Goal: Check status: Check status

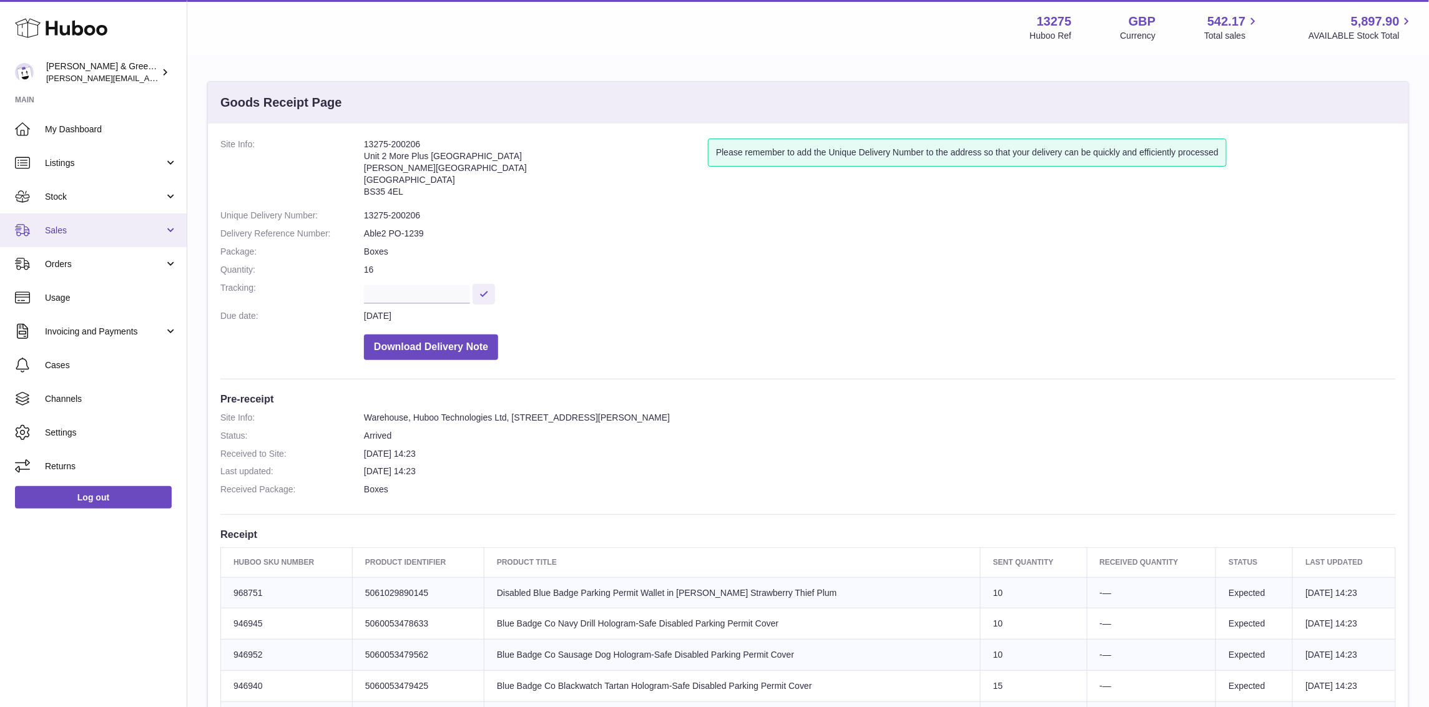
click at [76, 232] on span "Sales" at bounding box center [104, 231] width 119 height 12
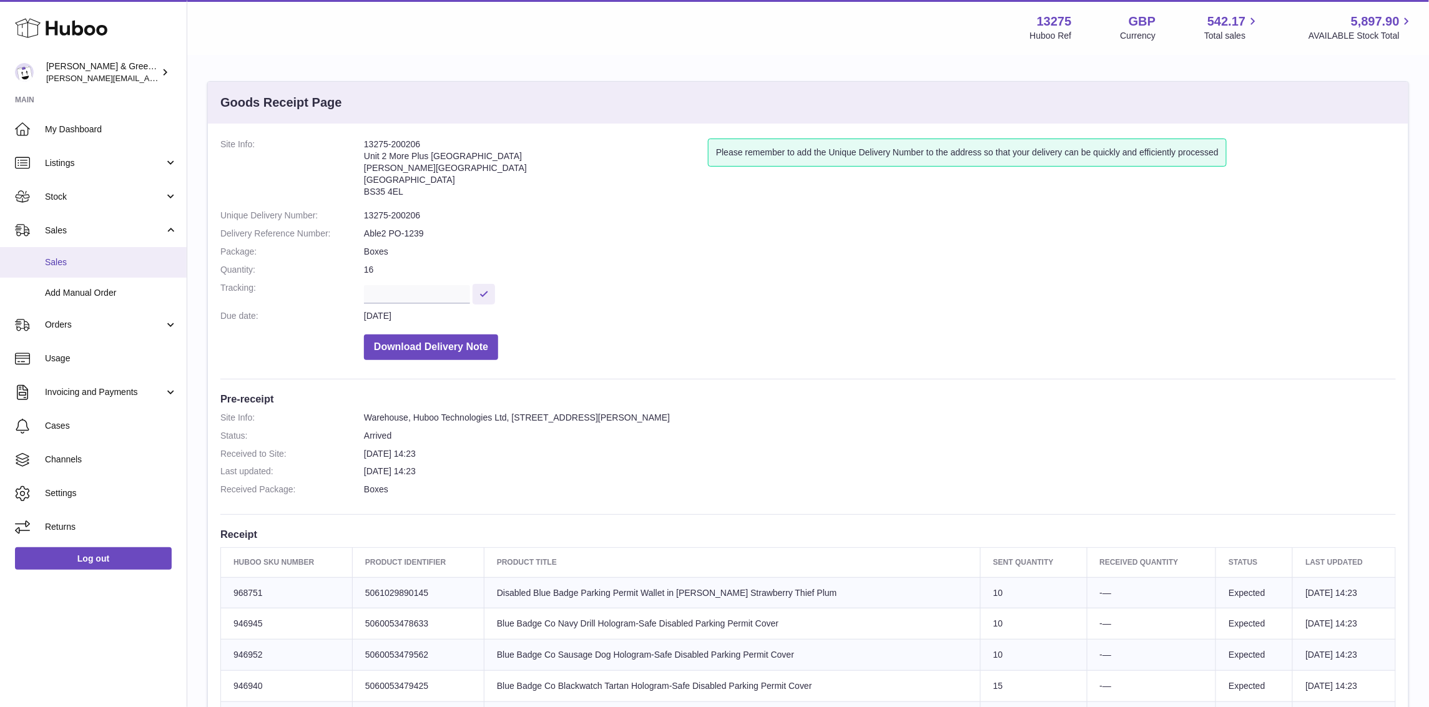
click at [99, 270] on link "Sales" at bounding box center [93, 262] width 187 height 31
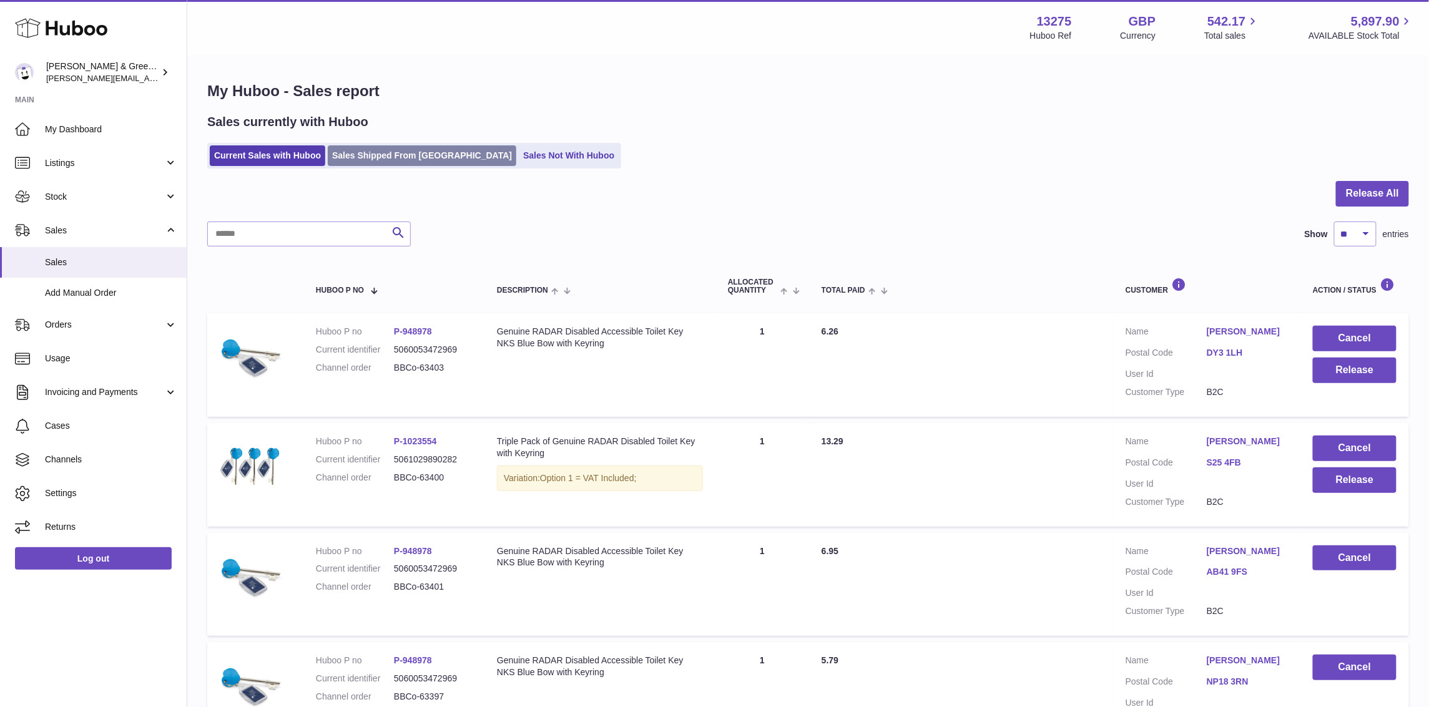
click at [378, 162] on link "Sales Shipped From Huboo" at bounding box center [422, 155] width 189 height 21
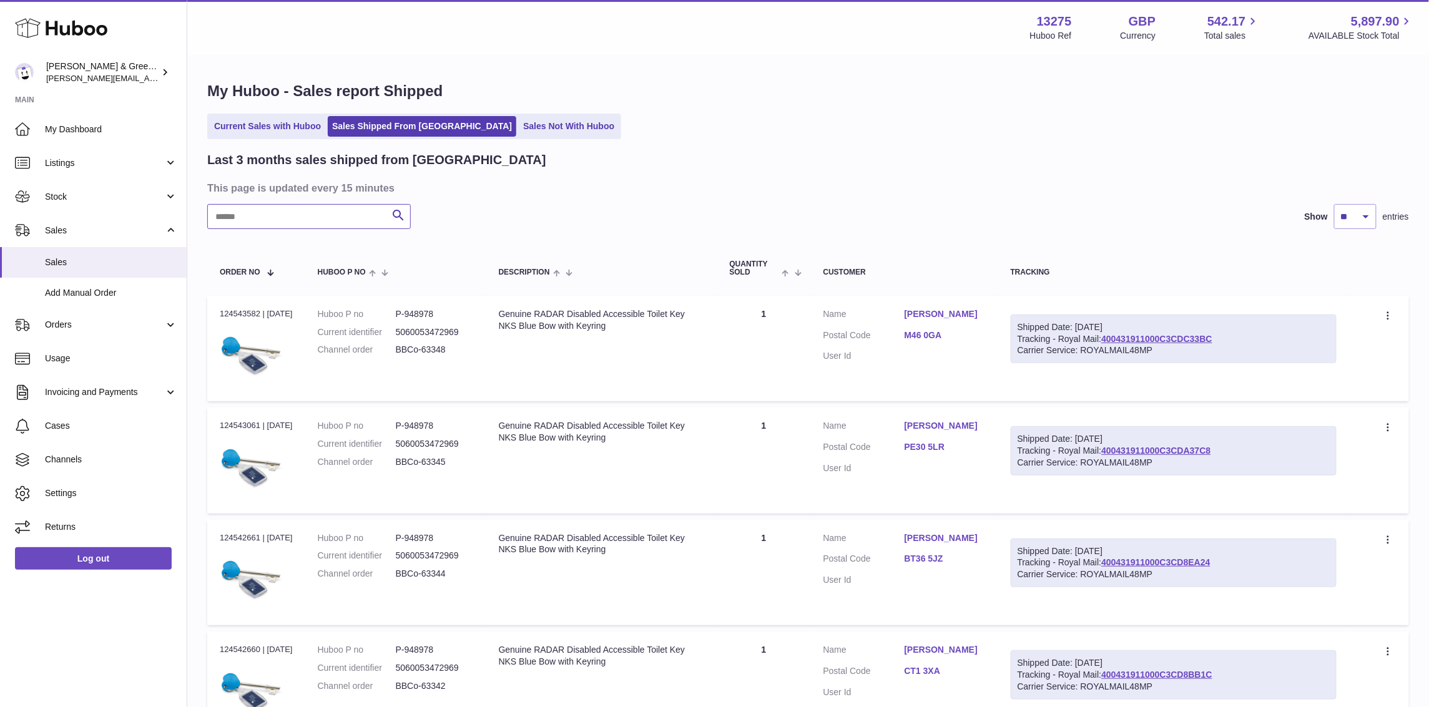
click at [350, 211] on input "text" at bounding box center [309, 216] width 204 height 25
paste input "**********"
type input "**********"
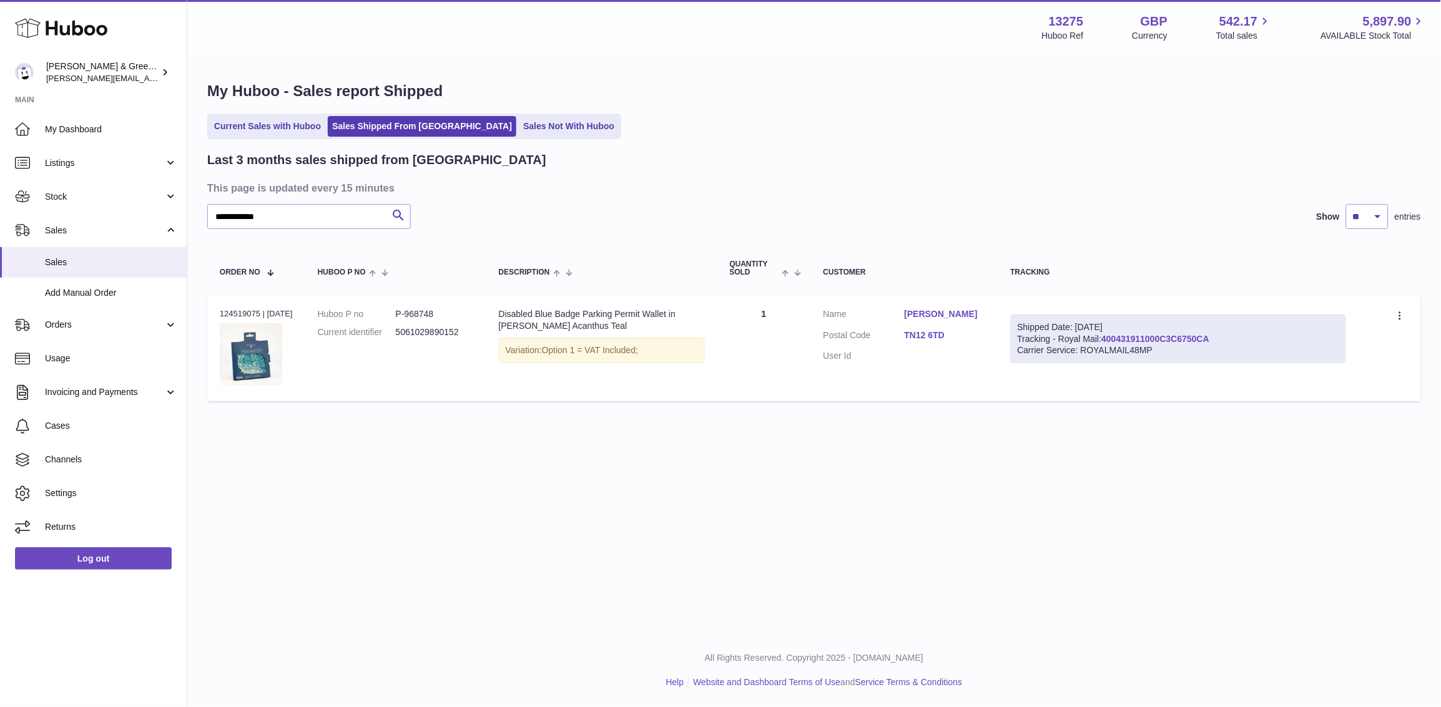
click at [1172, 337] on link "400431911000C3C6750CA" at bounding box center [1155, 339] width 108 height 10
drag, startPoint x: 1276, startPoint y: 346, endPoint x: 1125, endPoint y: 335, distance: 150.8
click at [1125, 335] on div "Shipped Date: 11th Sep 2025 Tracking - Royal Mail: 400431911000C3C6750CA Carrie…" at bounding box center [1178, 339] width 335 height 49
click at [1239, 350] on div "Carrier Service: ROYALMAIL48MP" at bounding box center [1179, 351] width 322 height 12
drag, startPoint x: 1231, startPoint y: 342, endPoint x: 1111, endPoint y: 342, distance: 119.3
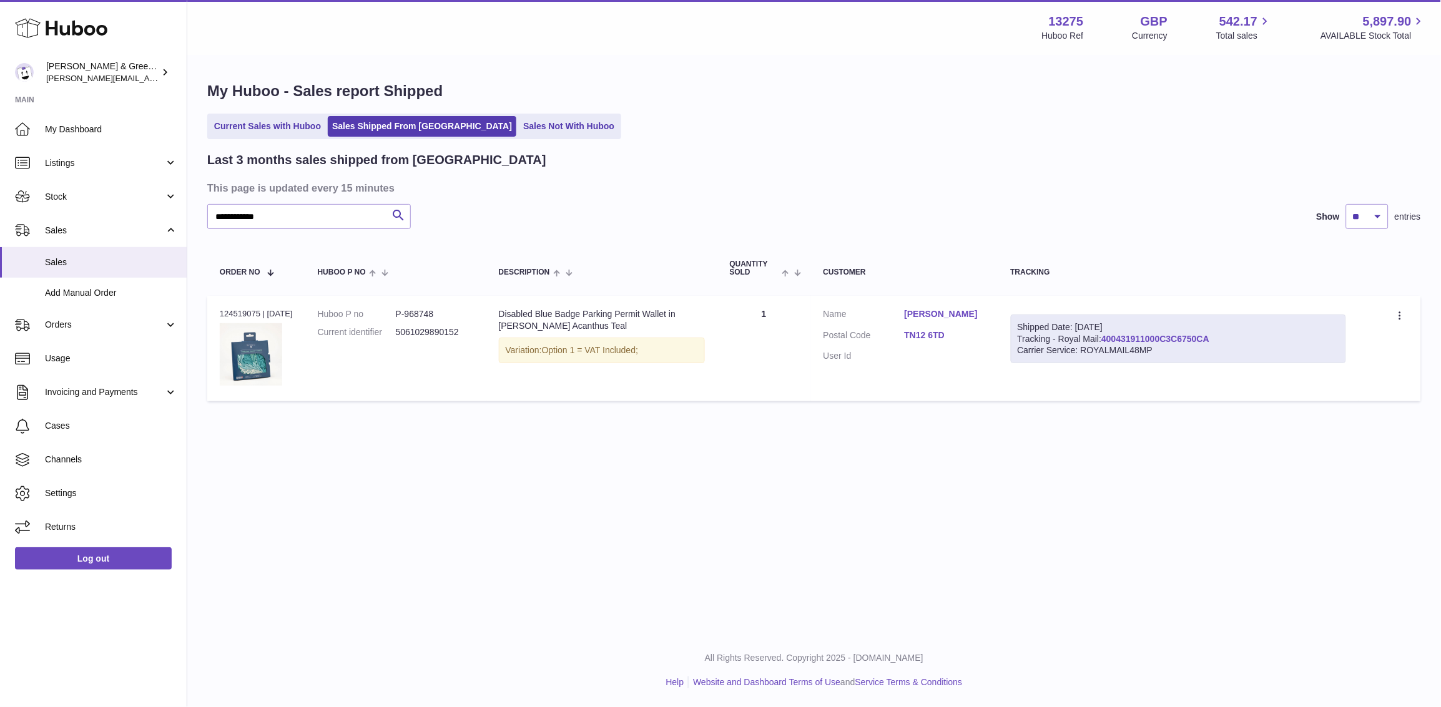
click at [1111, 342] on div "Shipped Date: 11th Sep 2025 Tracking - Royal Mail: 400431911000C3C6750CA Carrie…" at bounding box center [1178, 339] width 335 height 49
copy link "400431911000C3C6750CA"
click at [116, 195] on span "Stock" at bounding box center [104, 197] width 119 height 12
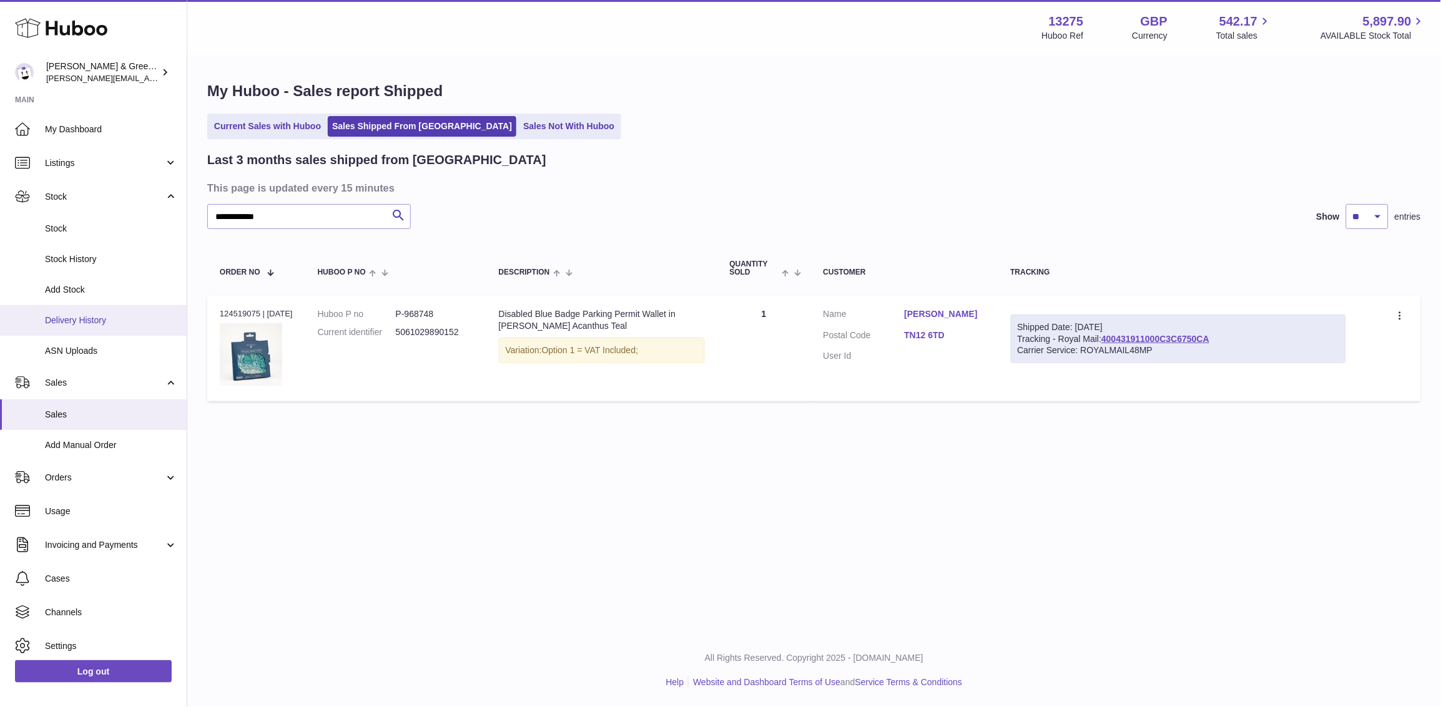
click at [99, 312] on link "Delivery History" at bounding box center [93, 320] width 187 height 31
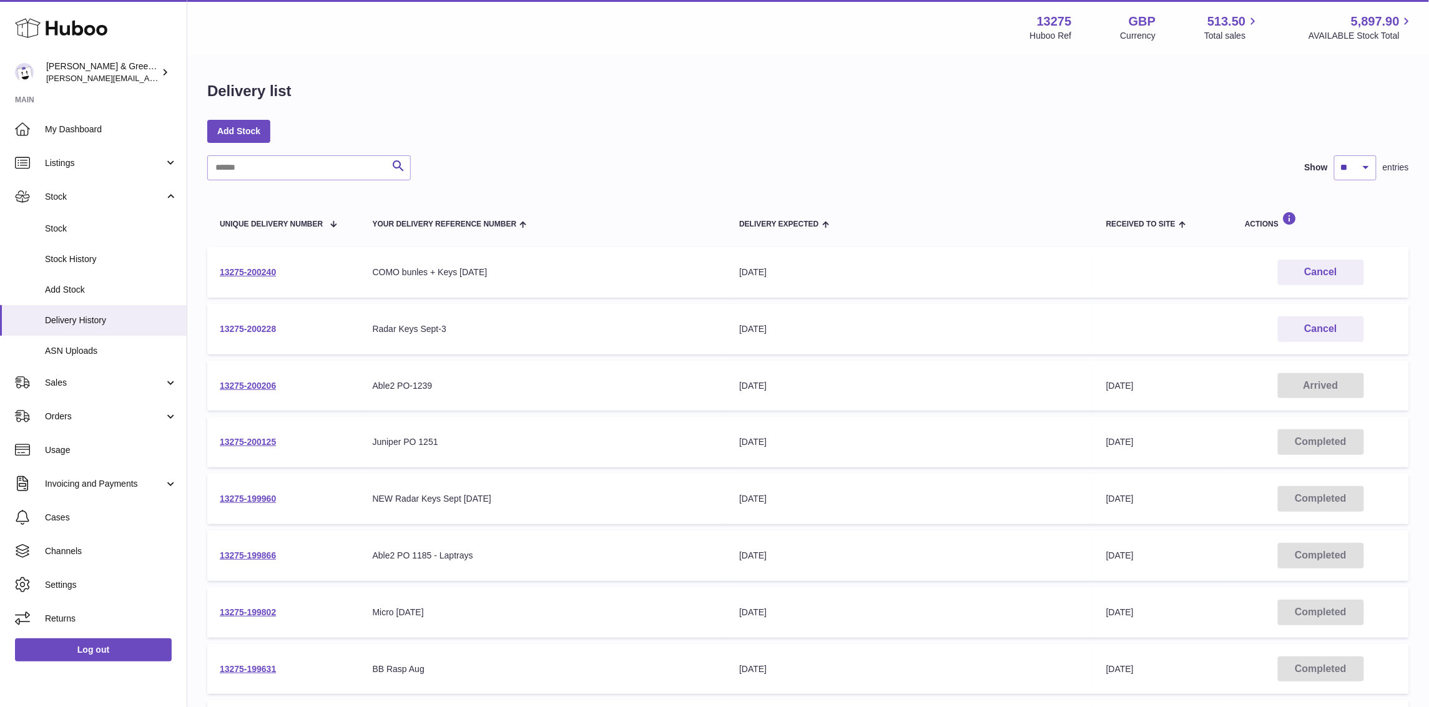
click at [229, 330] on link "13275-200228" at bounding box center [248, 329] width 56 height 10
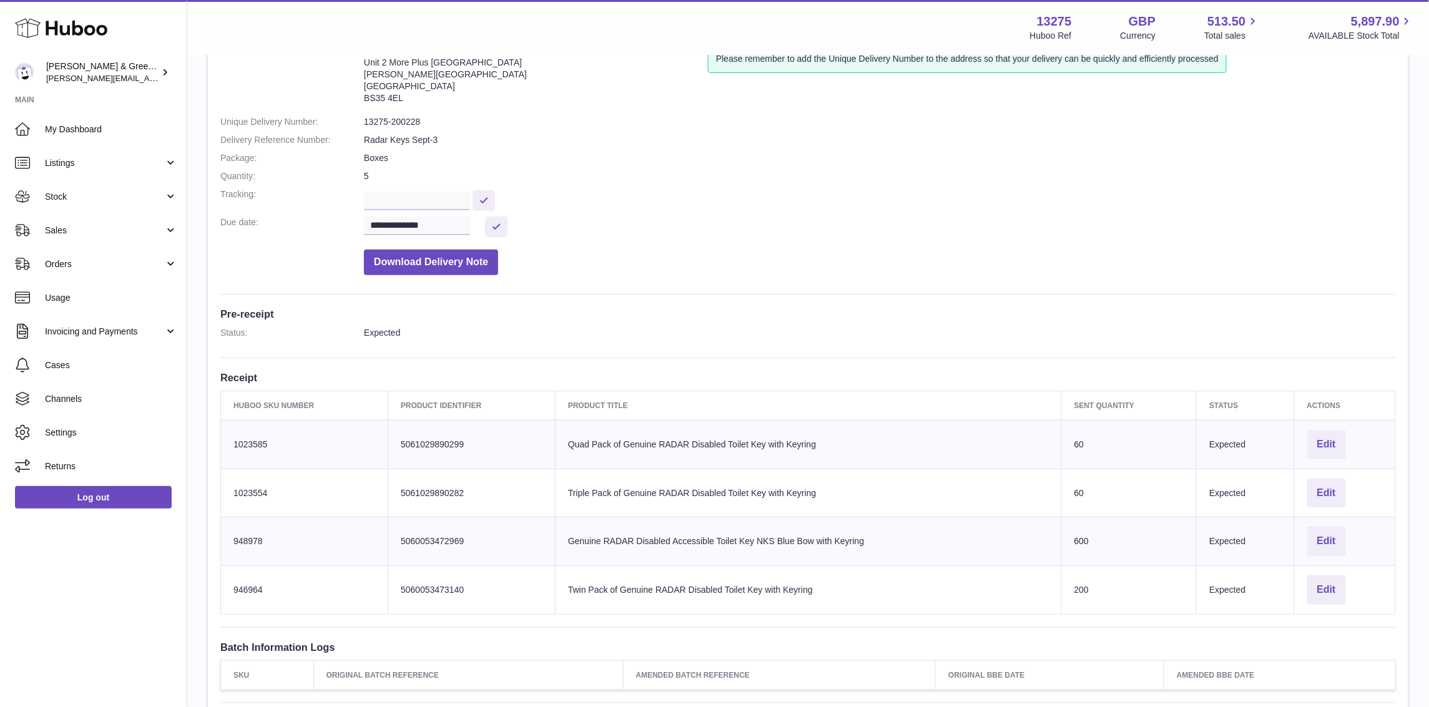
scroll to position [78, 0]
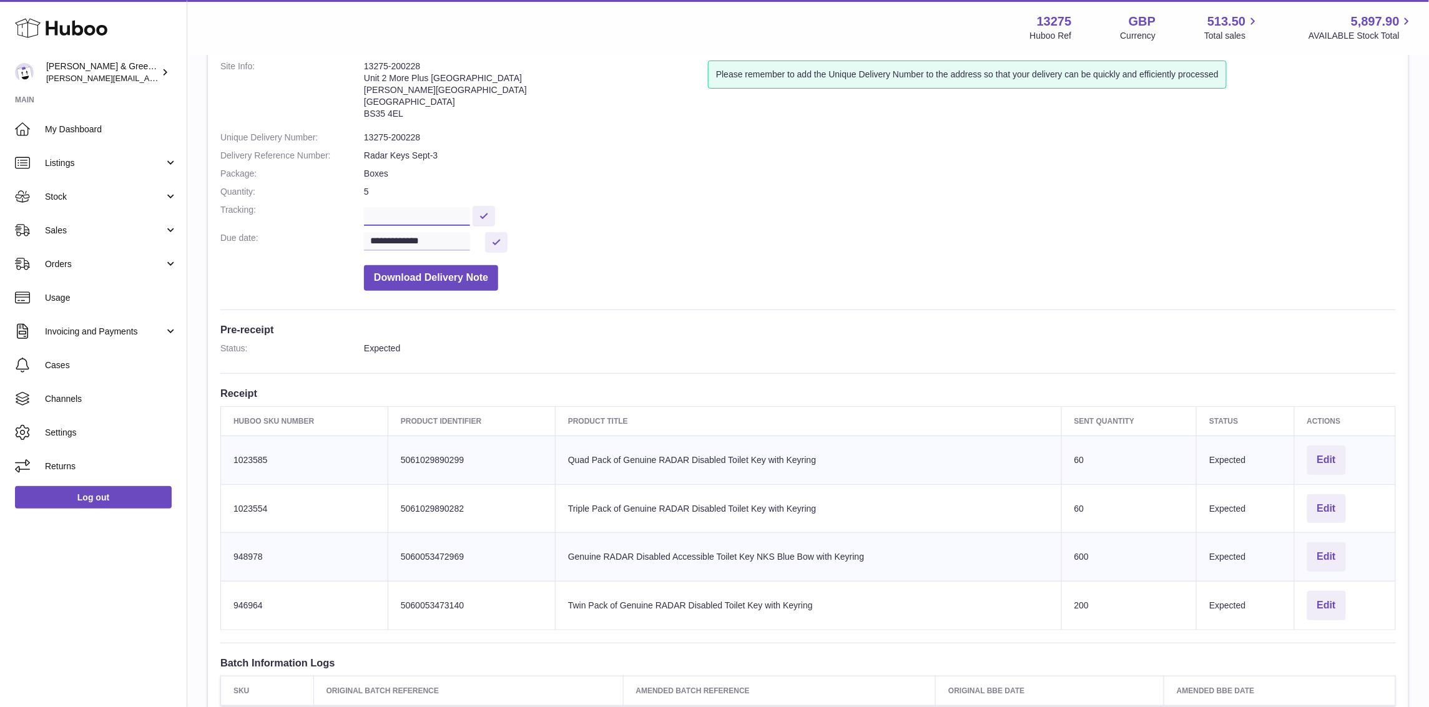
click at [421, 217] on input "text" at bounding box center [417, 216] width 106 height 19
paste input "**********"
type input "**********"
click at [495, 220] on button at bounding box center [484, 216] width 22 height 21
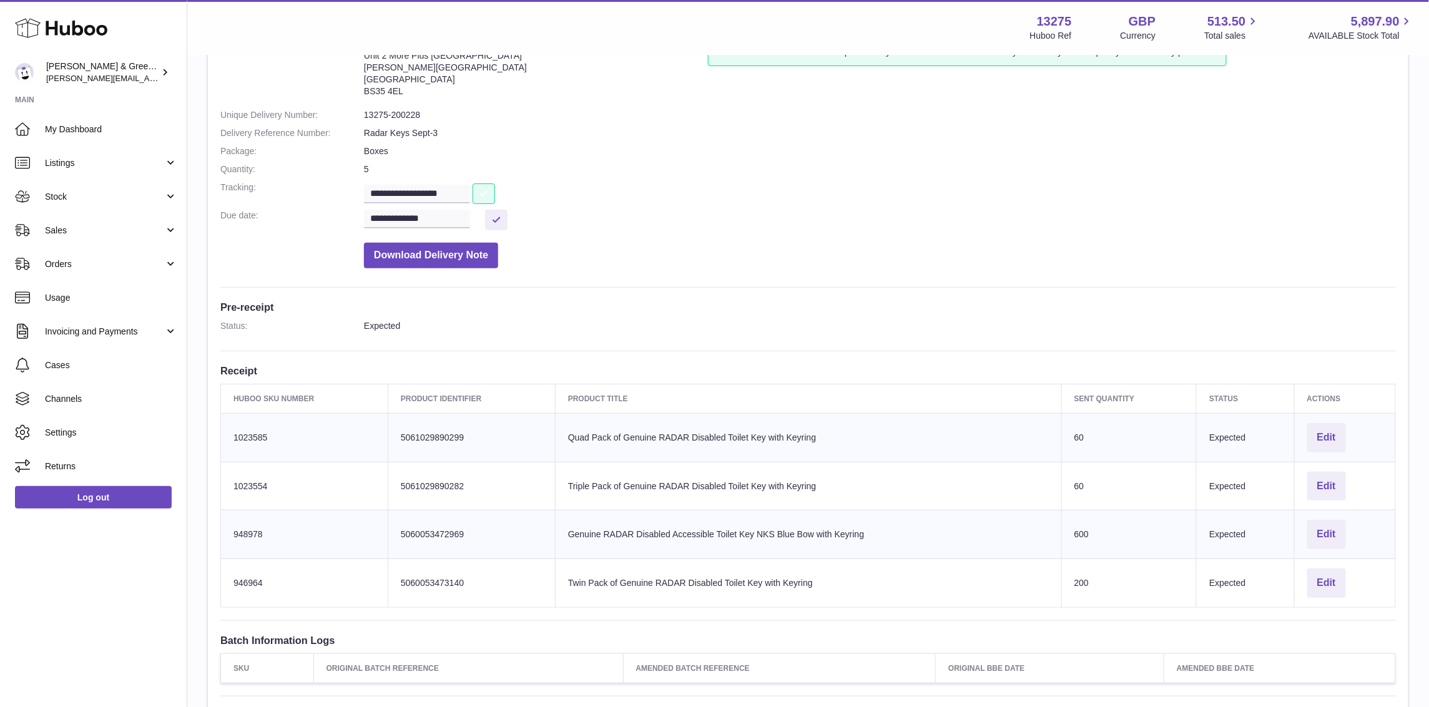
scroll to position [234, 0]
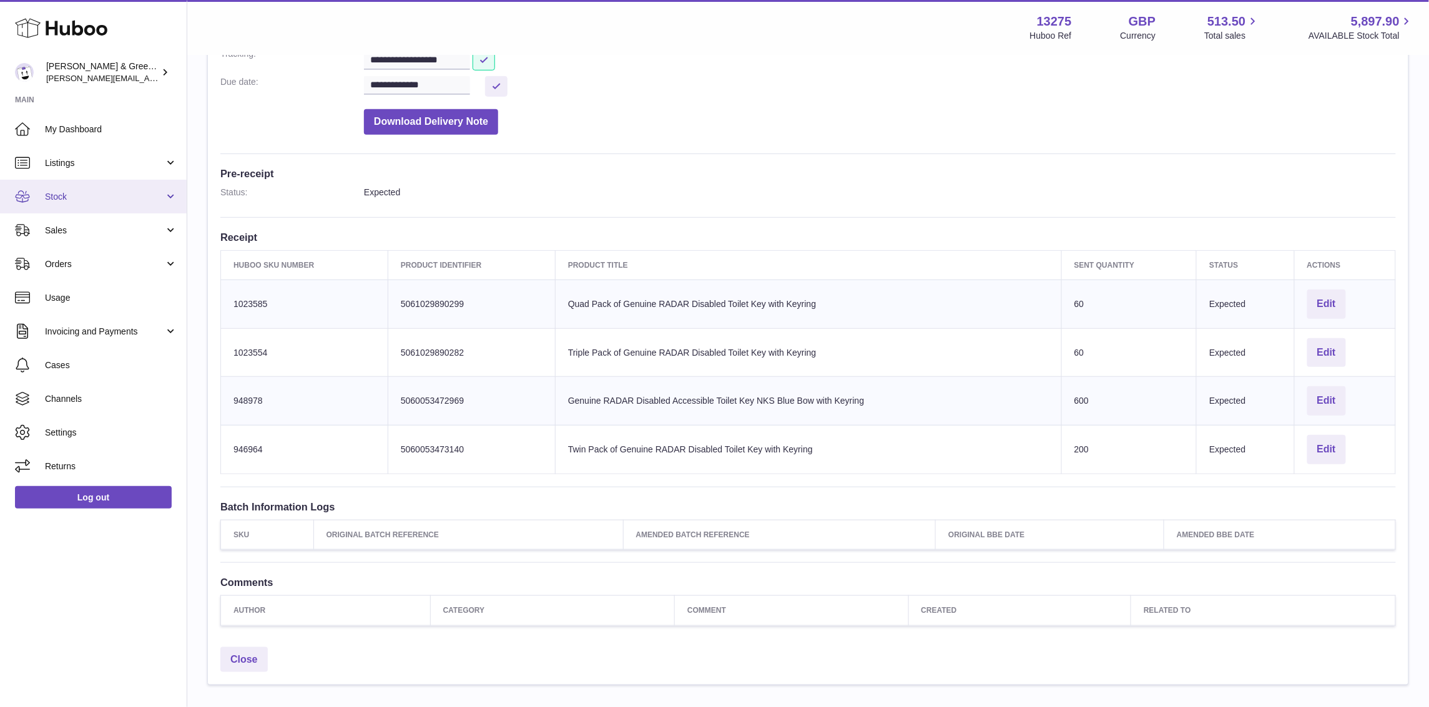
click at [74, 209] on link "Stock" at bounding box center [93, 197] width 187 height 34
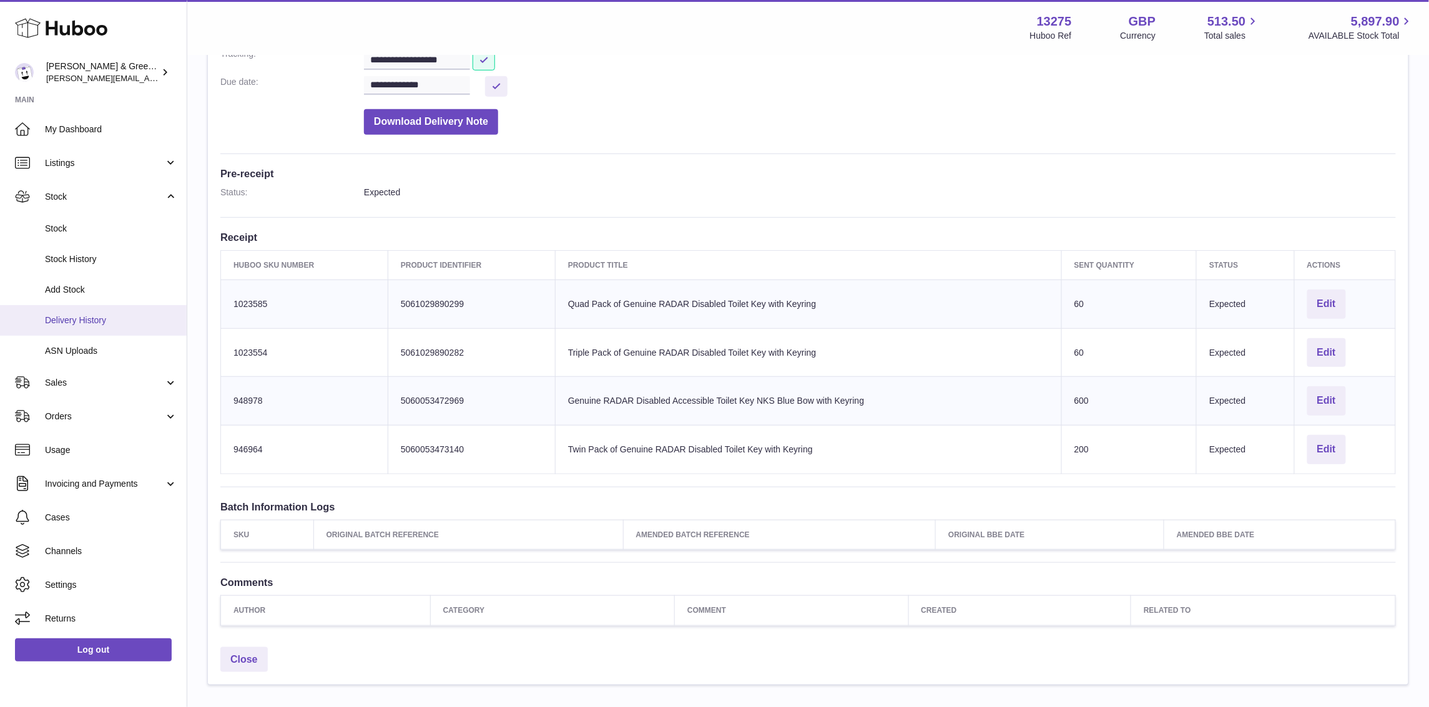
click at [92, 315] on span "Delivery History" at bounding box center [111, 321] width 132 height 12
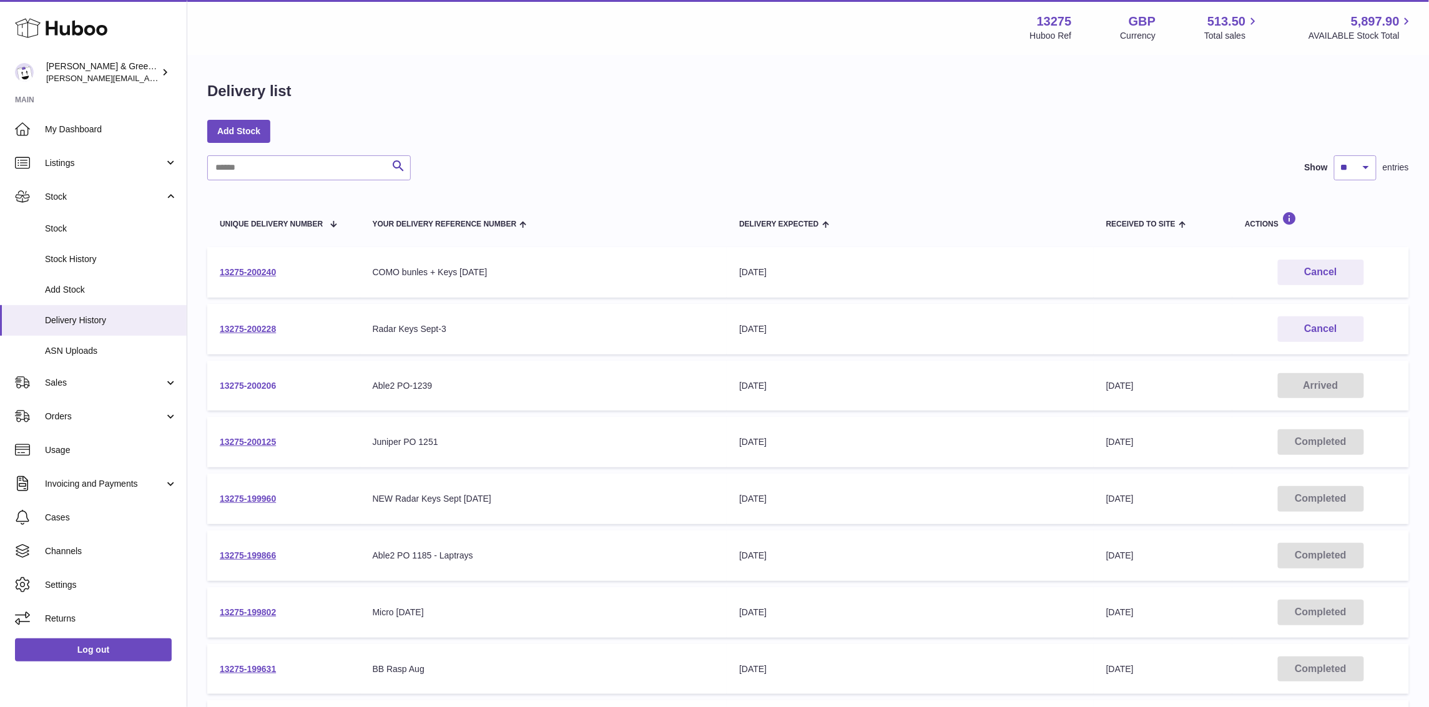
click at [265, 381] on link "13275-200206" at bounding box center [248, 386] width 56 height 10
click at [262, 276] on link "13275-200240" at bounding box center [248, 272] width 56 height 10
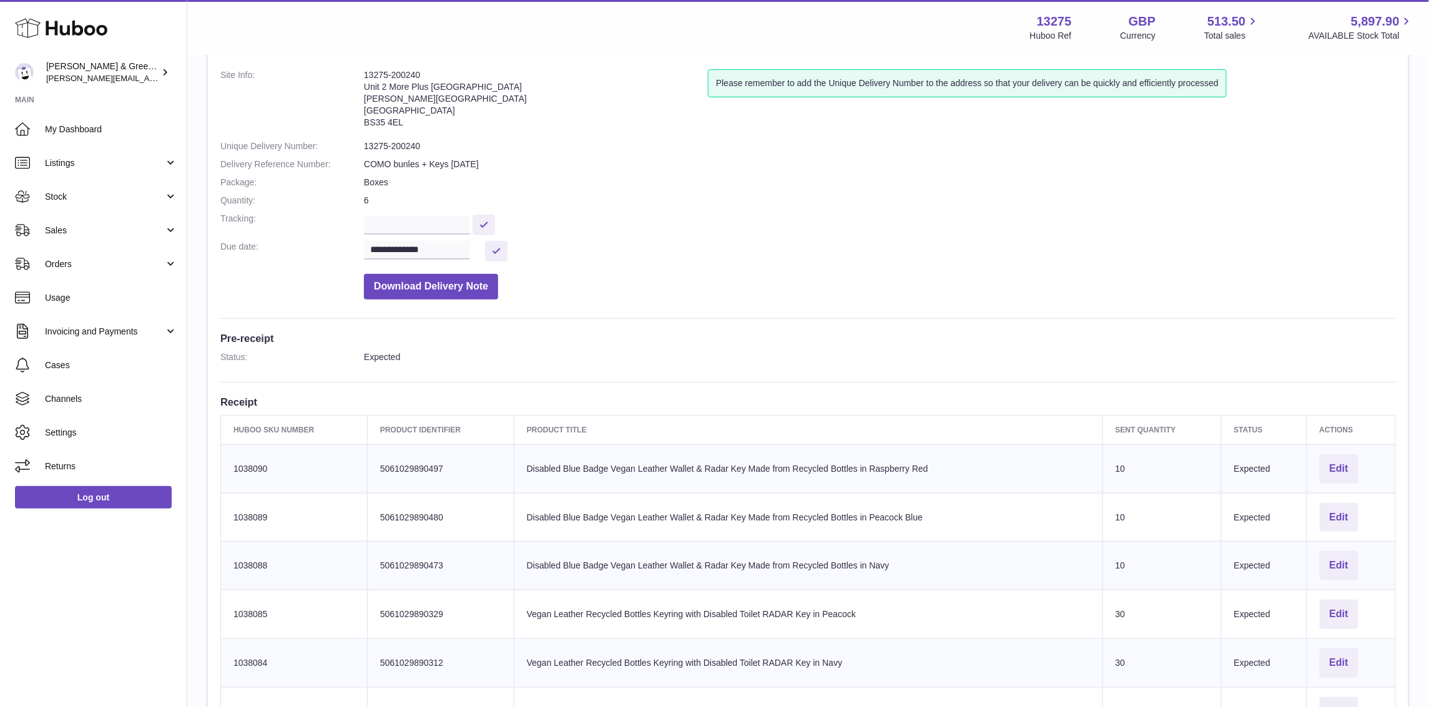
scroll to position [234, 0]
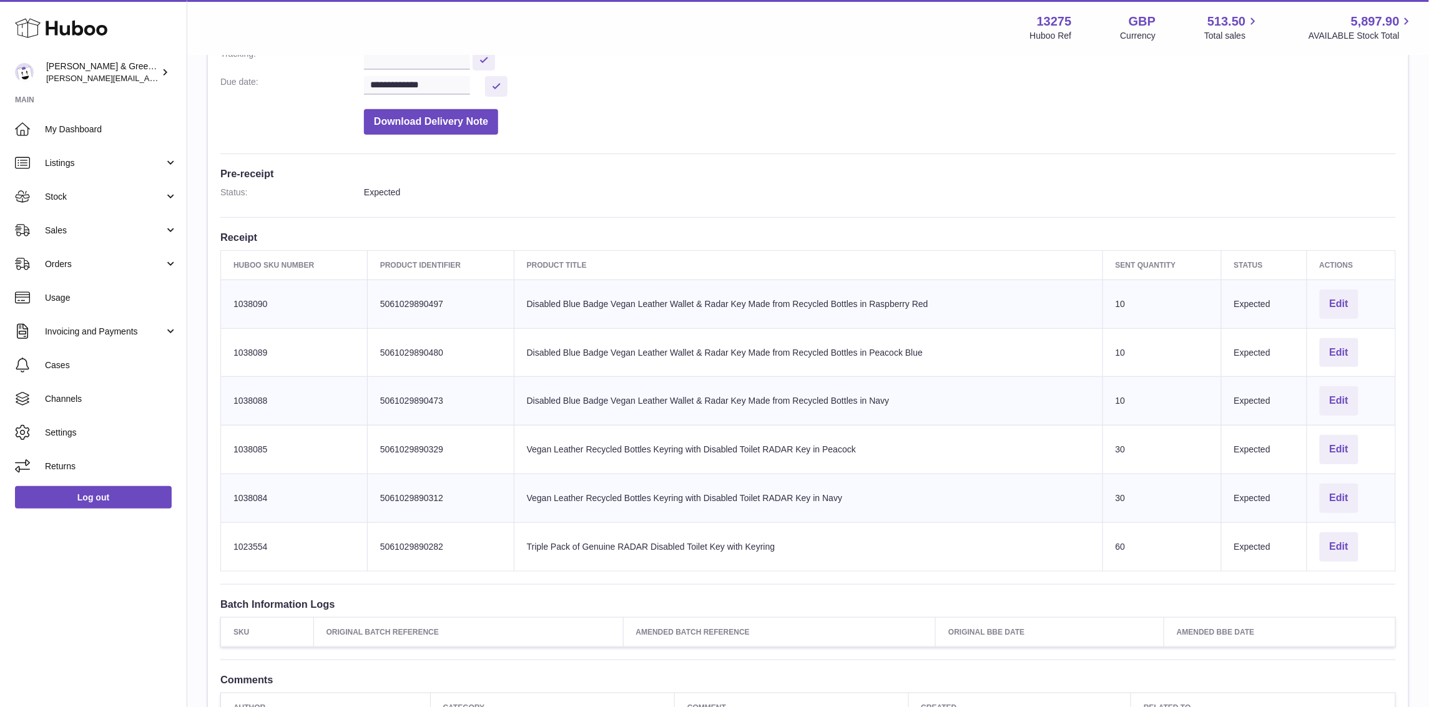
drag, startPoint x: 510, startPoint y: 287, endPoint x: 827, endPoint y: 400, distance: 336.7
click at [827, 400] on tbody "Huboo SKU Number 1038090 Client Identifier 5061029890497 Product title Disabled…" at bounding box center [808, 426] width 1175 height 292
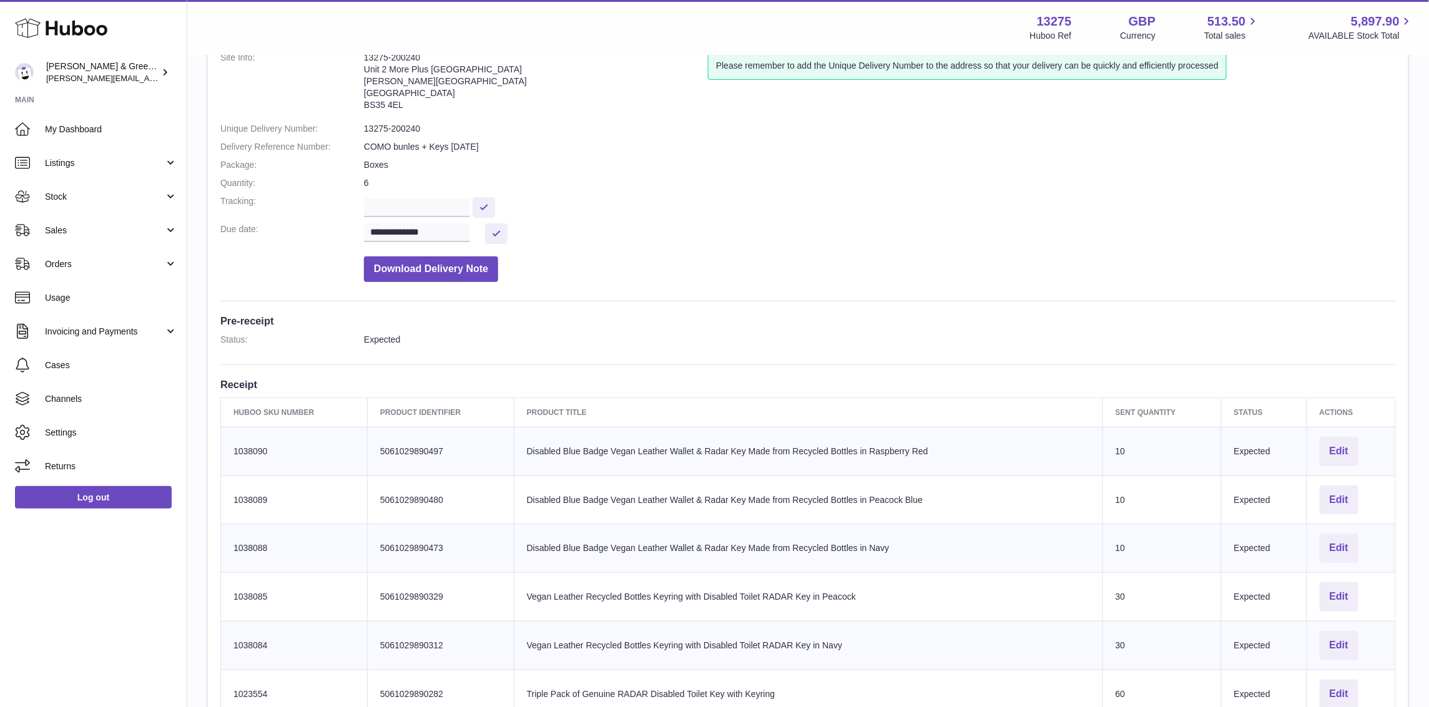
scroll to position [78, 0]
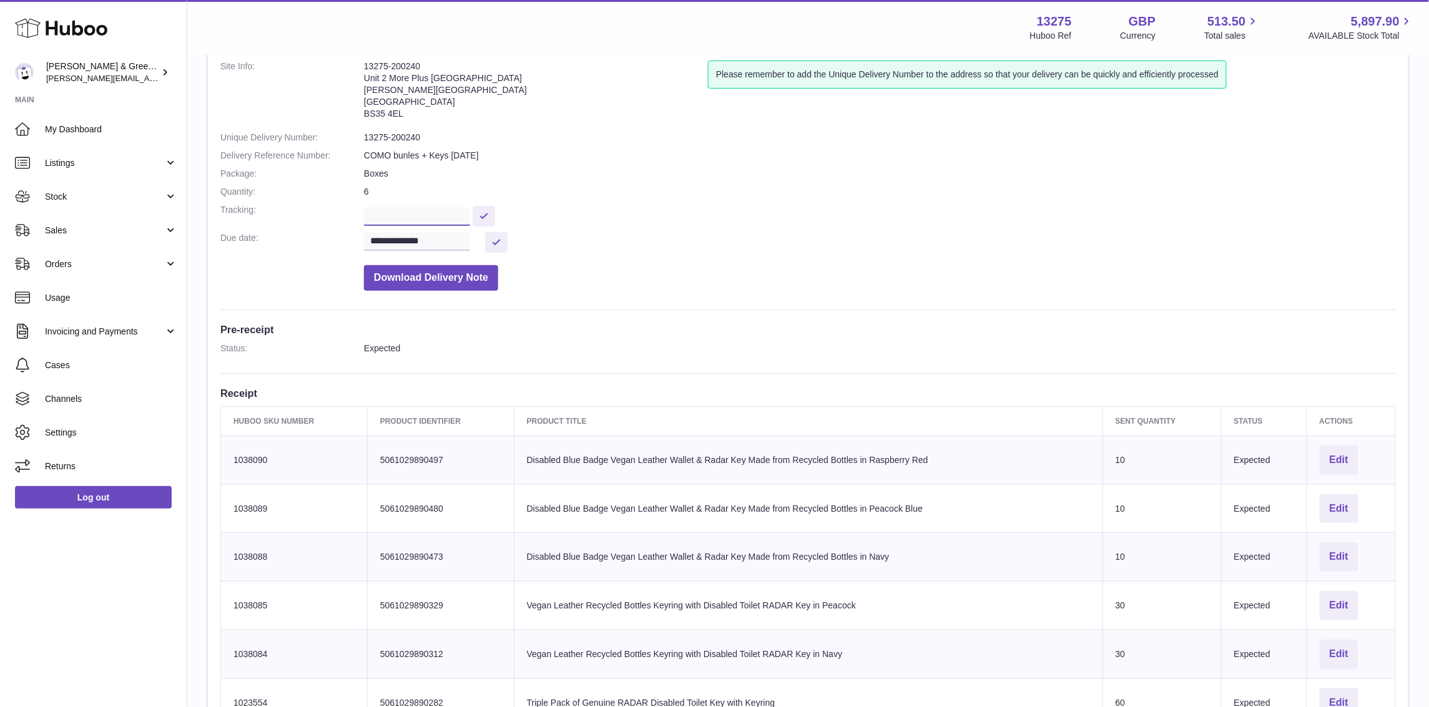
drag, startPoint x: 430, startPoint y: 205, endPoint x: 433, endPoint y: 218, distance: 13.3
click at [430, 207] on input "text" at bounding box center [417, 216] width 106 height 19
paste input "**********"
type input "**********"
click at [495, 215] on button at bounding box center [484, 216] width 22 height 21
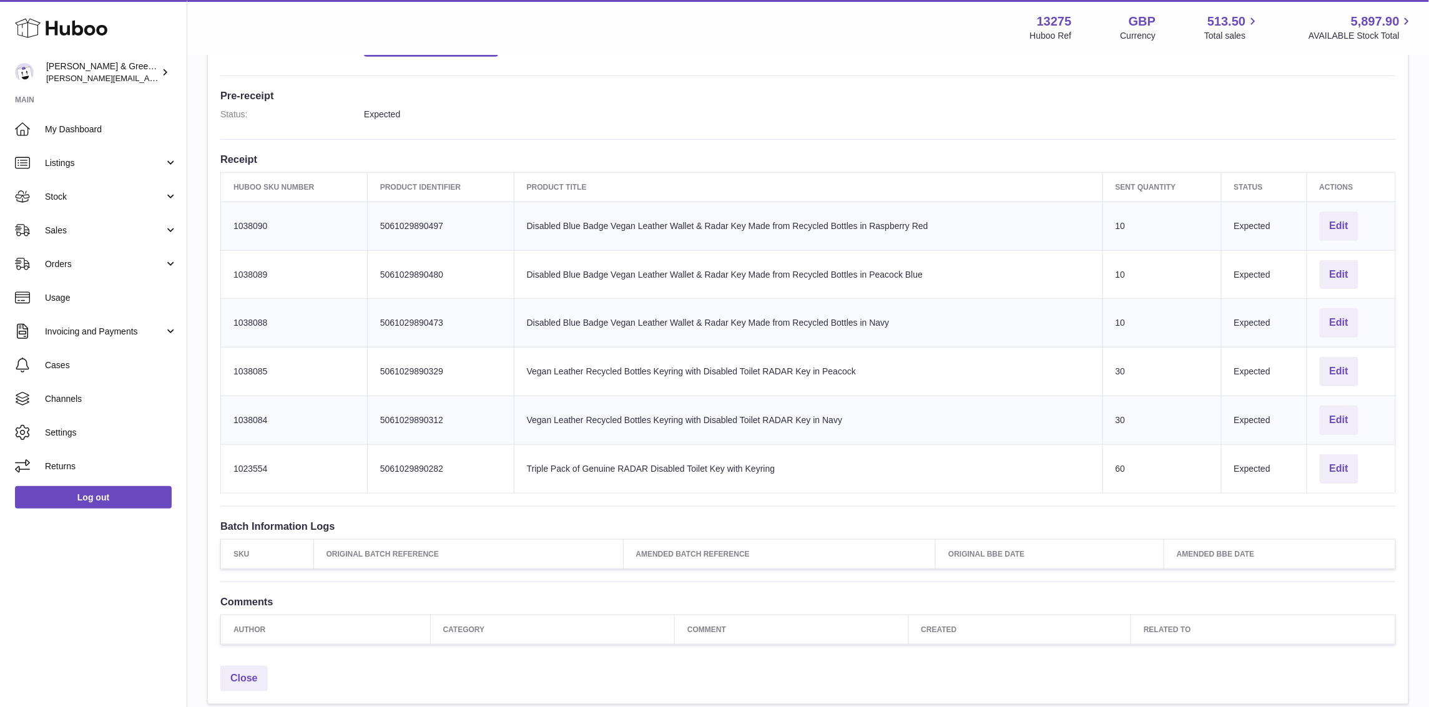
scroll to position [0, 0]
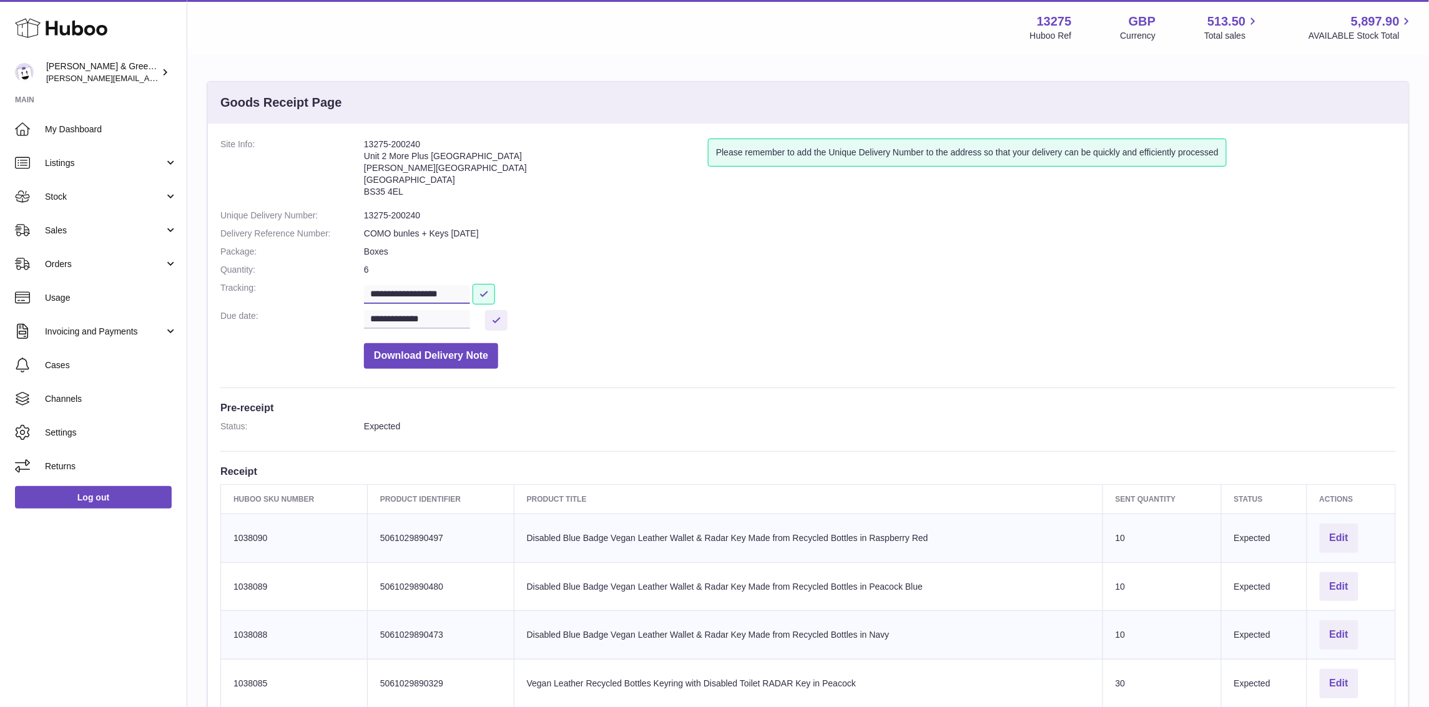
click at [470, 295] on input "**********" at bounding box center [417, 294] width 106 height 19
drag, startPoint x: 477, startPoint y: 289, endPoint x: 340, endPoint y: 278, distance: 137.8
click at [340, 278] on dl "**********" at bounding box center [808, 257] width 1176 height 237
click at [495, 289] on button at bounding box center [484, 294] width 22 height 21
click at [139, 204] on link "Stock" at bounding box center [93, 197] width 187 height 34
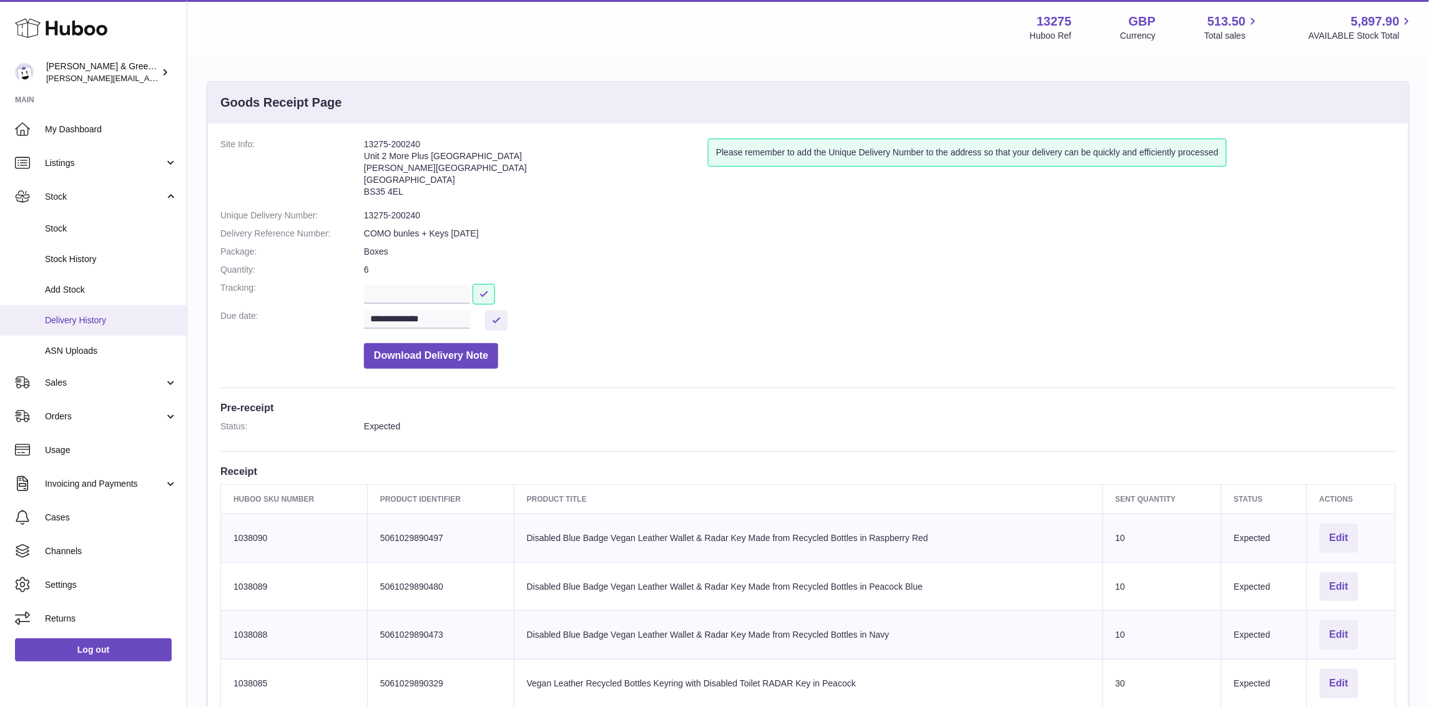
click at [109, 322] on span "Delivery History" at bounding box center [111, 321] width 132 height 12
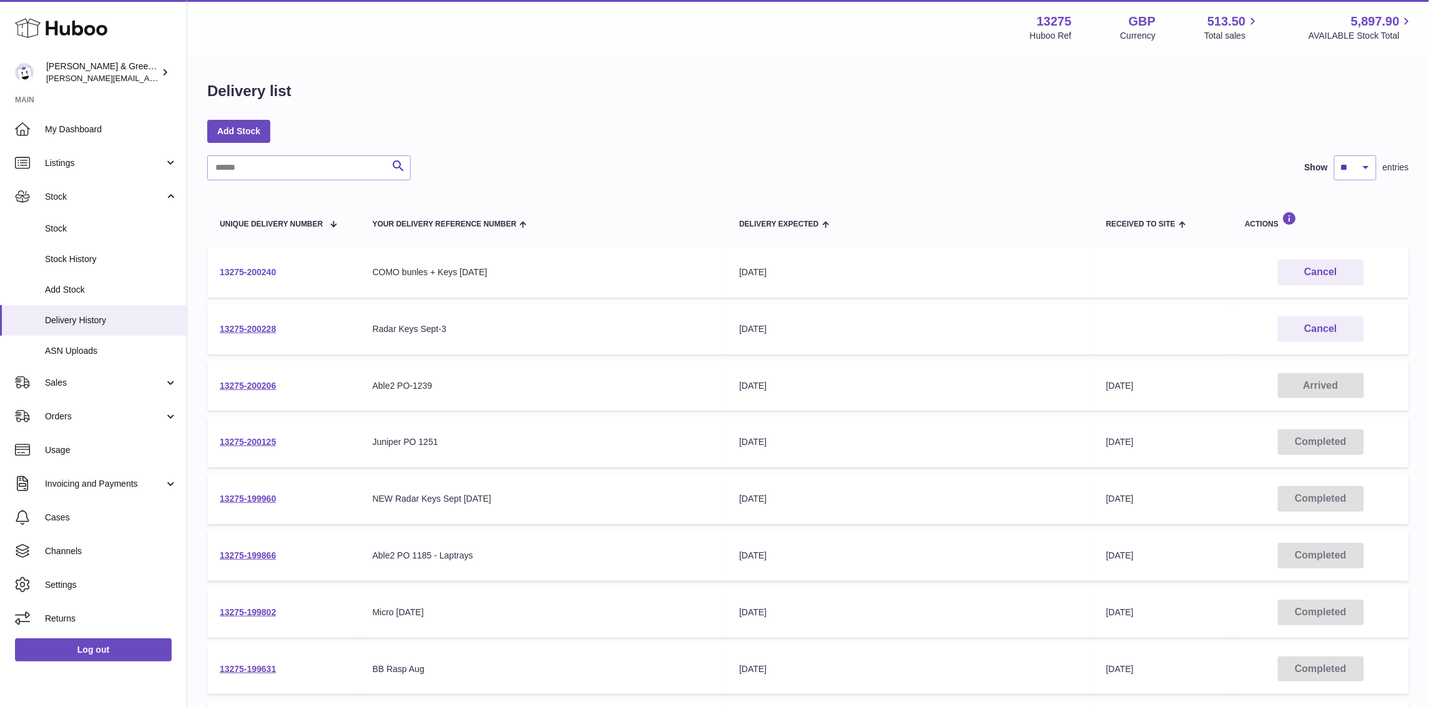
click at [257, 268] on link "13275-200240" at bounding box center [248, 272] width 56 height 10
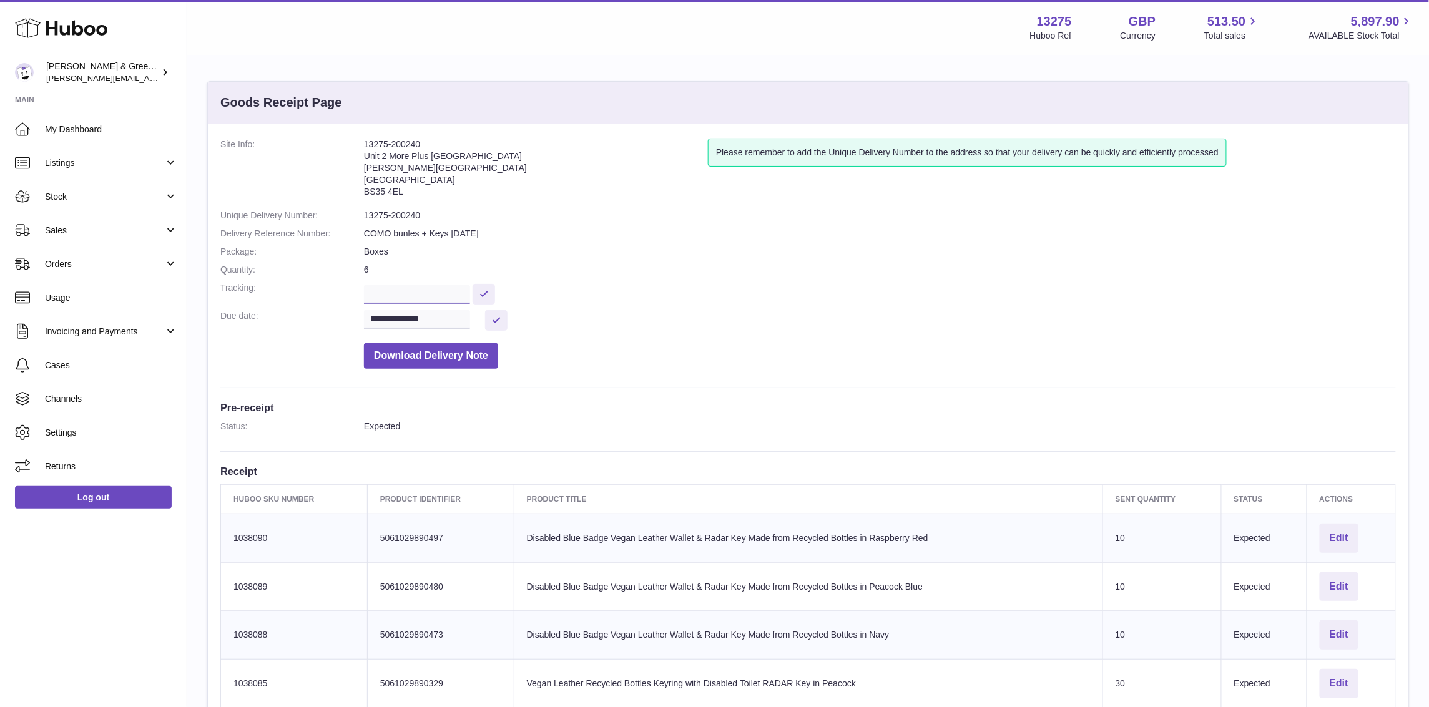
click at [415, 298] on input "text" at bounding box center [417, 294] width 106 height 19
paste input "**********"
type input "**********"
click at [495, 292] on button at bounding box center [484, 294] width 22 height 21
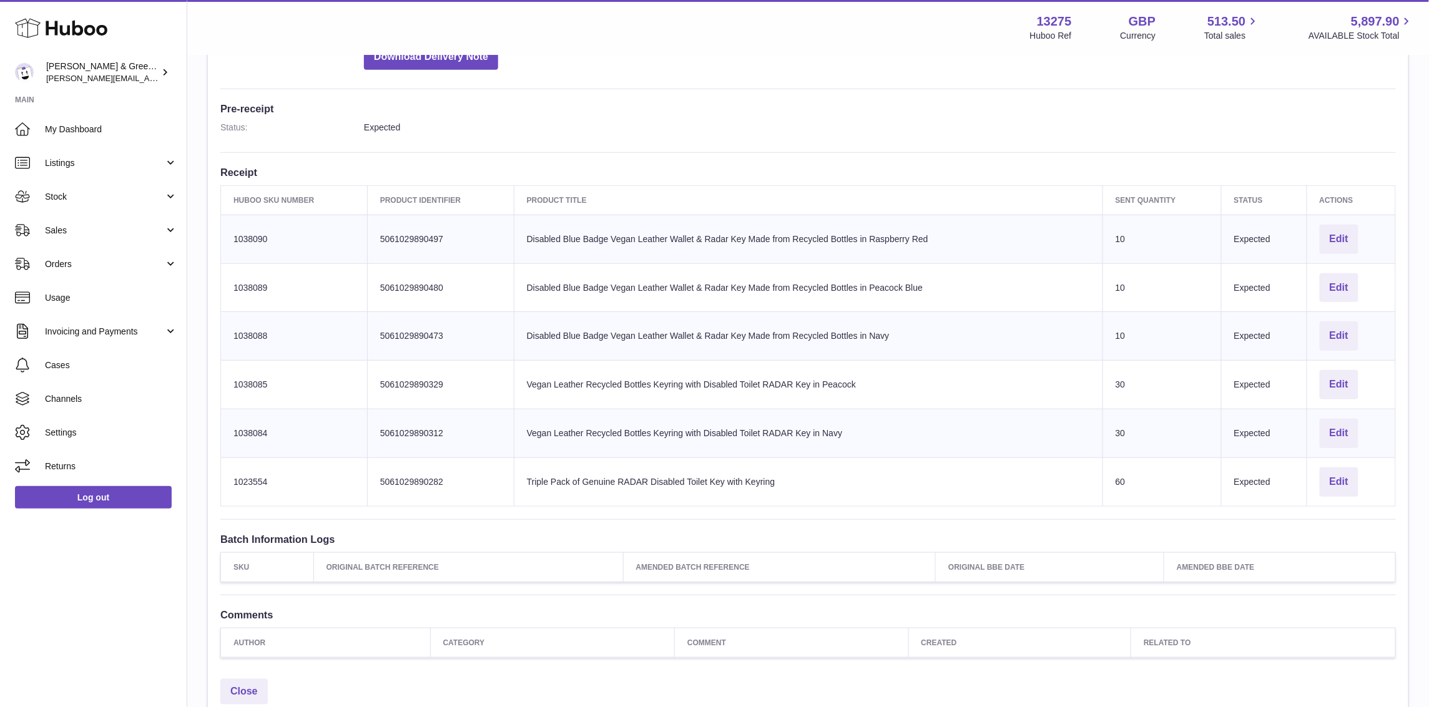
scroll to position [312, 0]
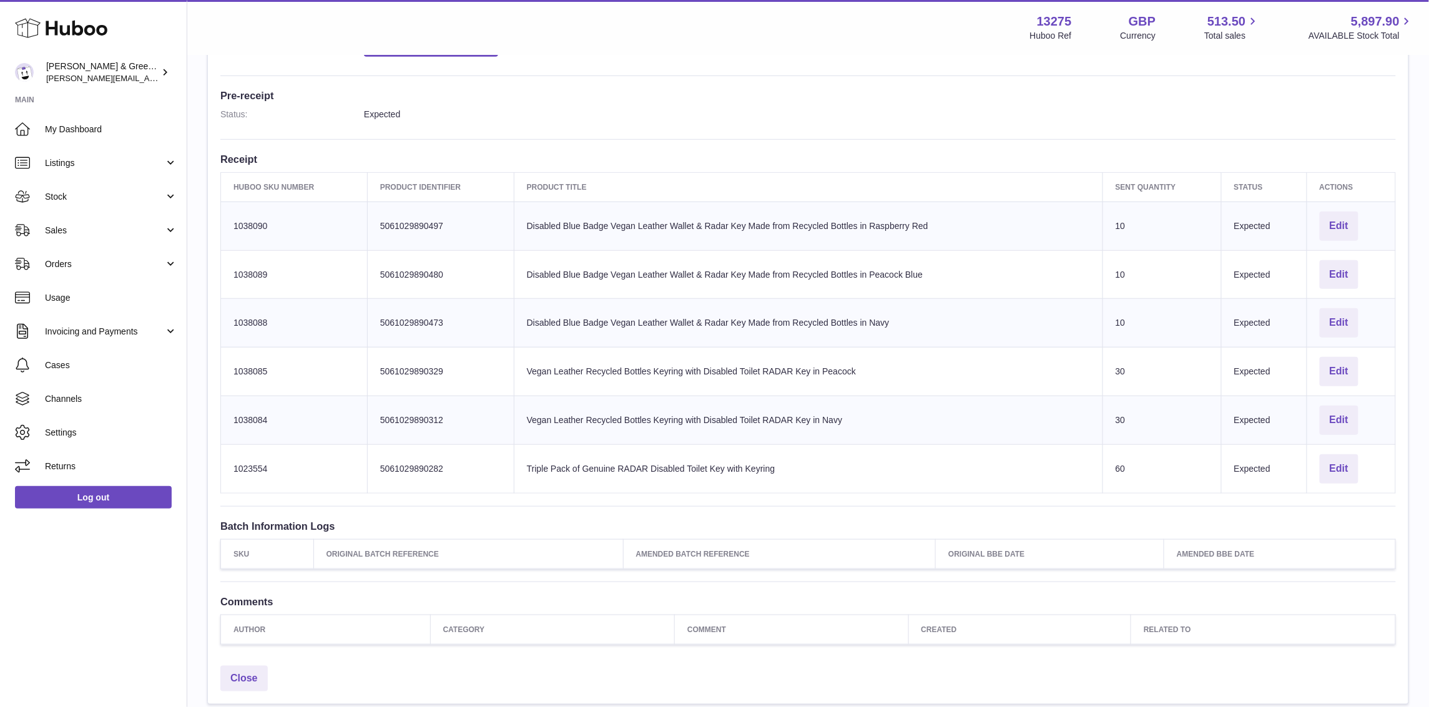
drag, startPoint x: 507, startPoint y: 234, endPoint x: 897, endPoint y: 334, distance: 402.4
click at [897, 334] on tbody "Huboo SKU Number 1038090 Client Identifier 5061029890497 Product title Disabled…" at bounding box center [808, 348] width 1175 height 292
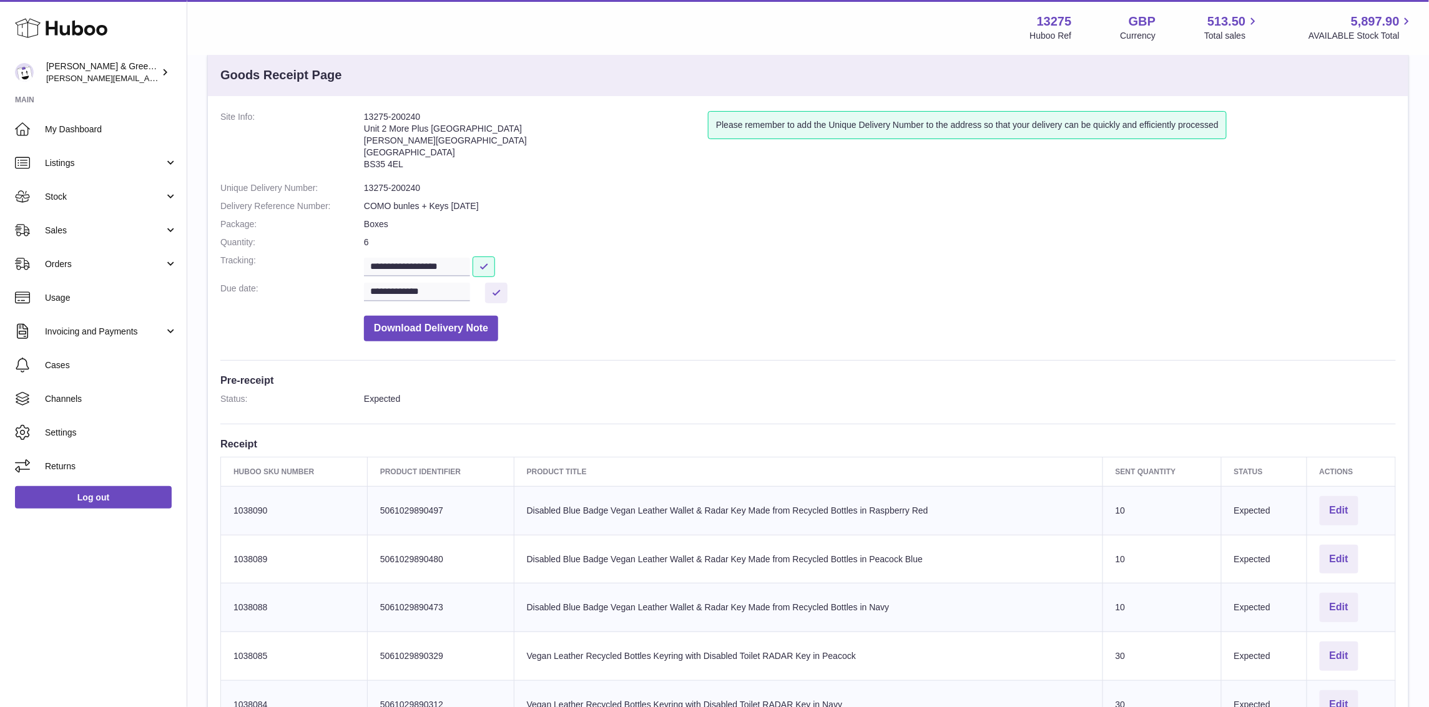
scroll to position [0, 0]
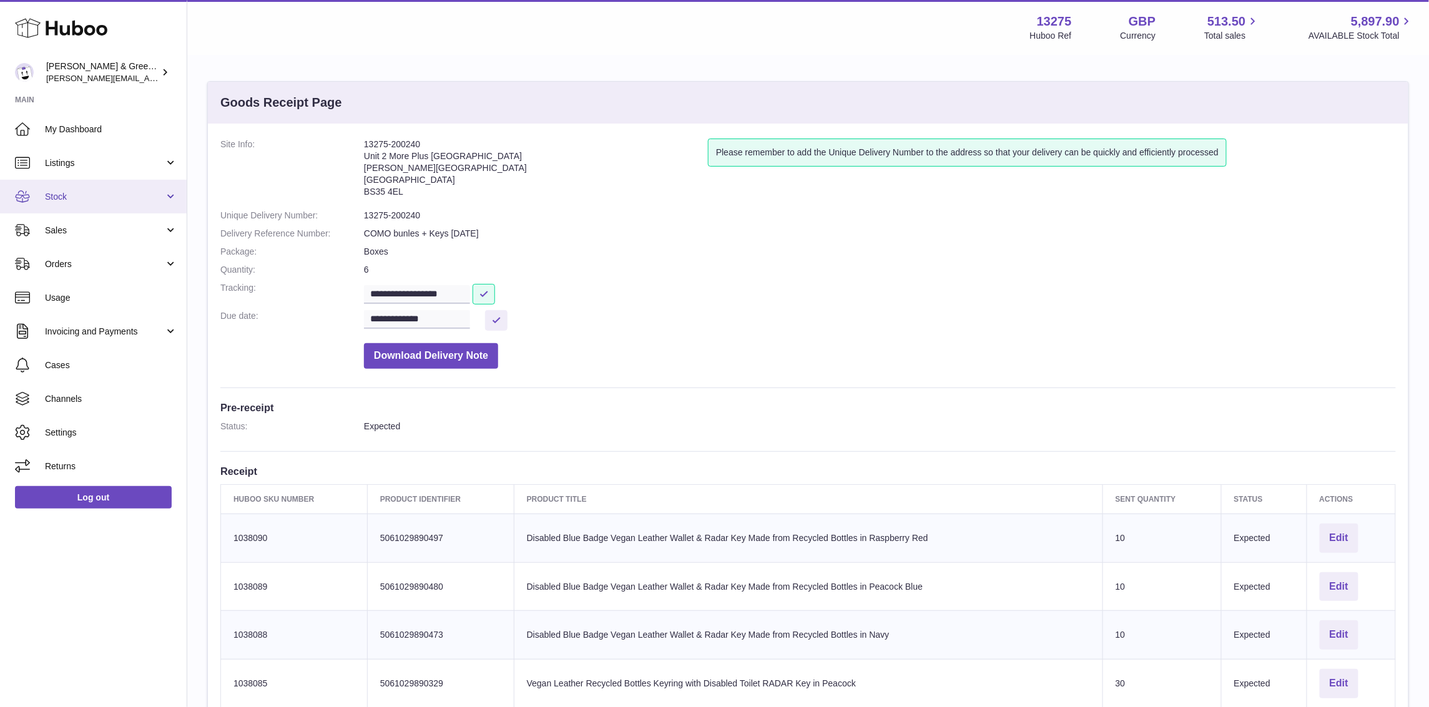
click at [122, 205] on link "Stock" at bounding box center [93, 197] width 187 height 34
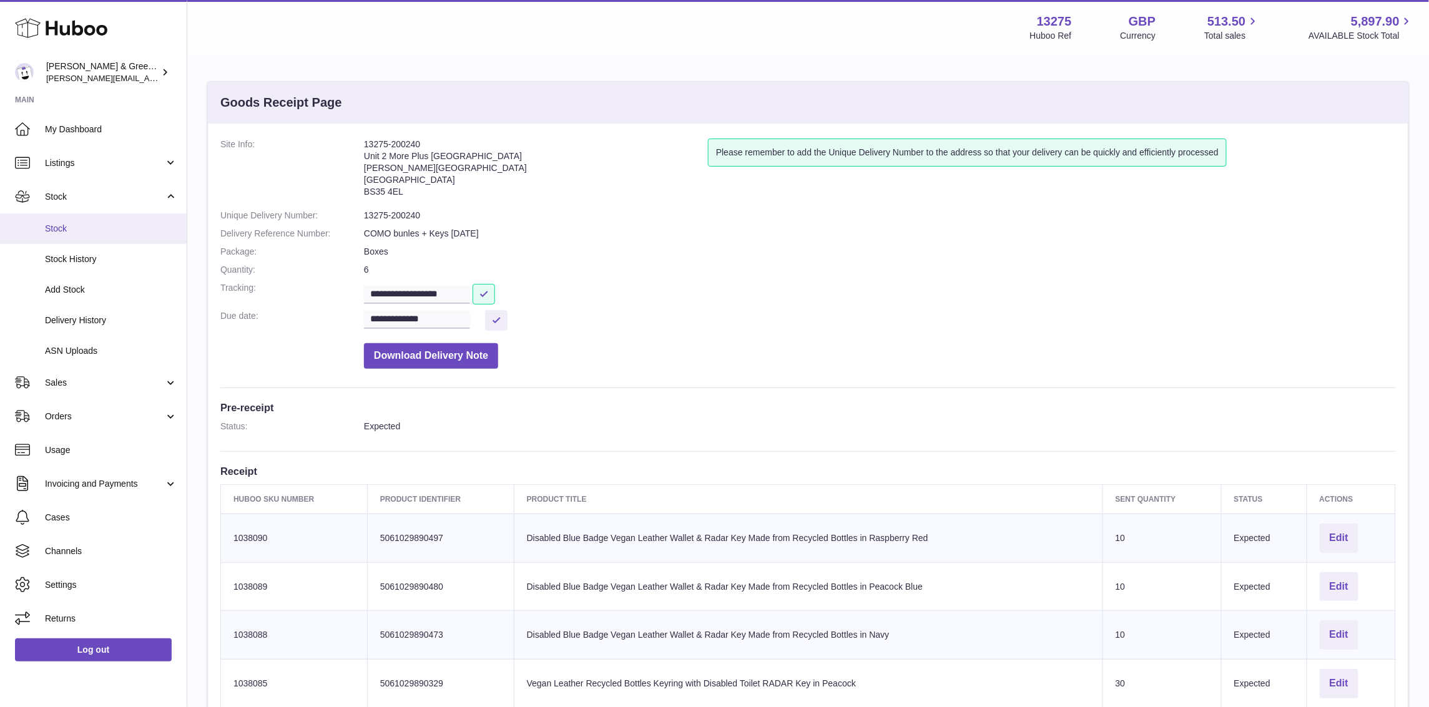
click at [123, 227] on span "Stock" at bounding box center [111, 229] width 132 height 12
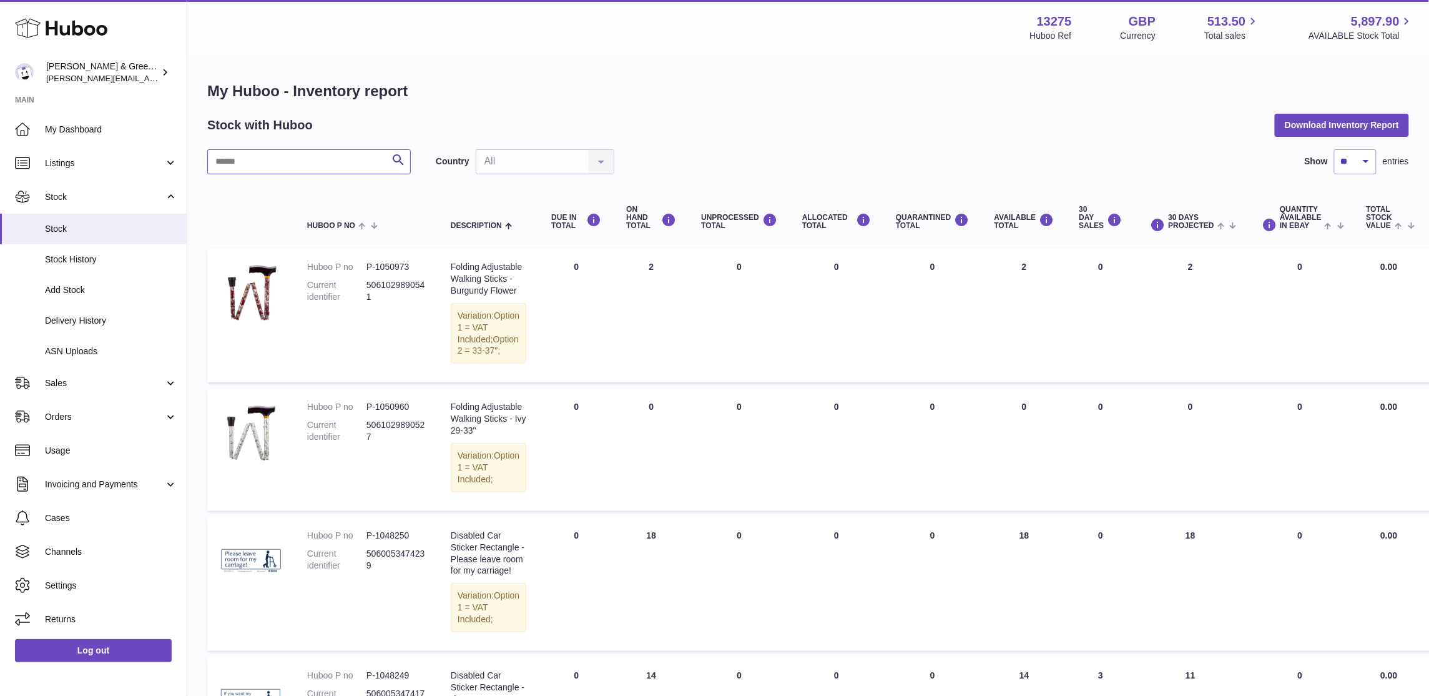
click at [302, 159] on input "text" at bounding box center [309, 161] width 204 height 25
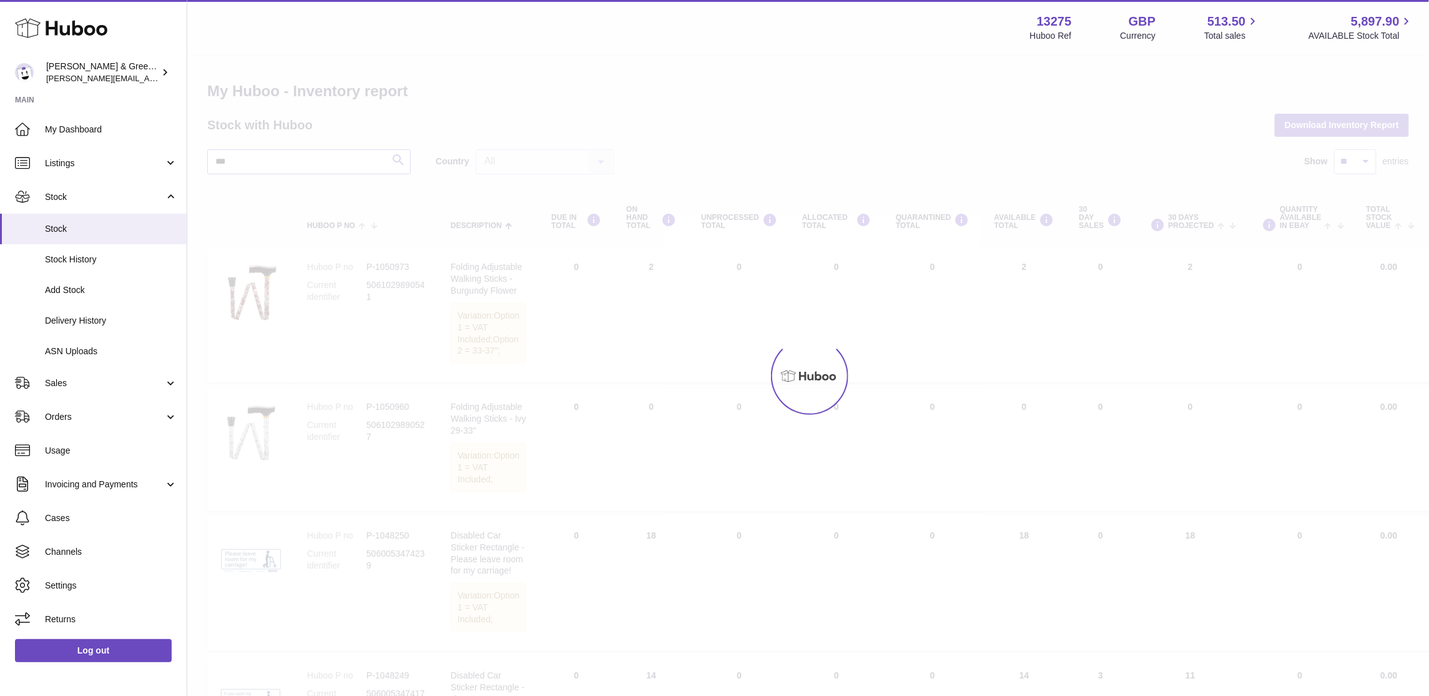
type input "***"
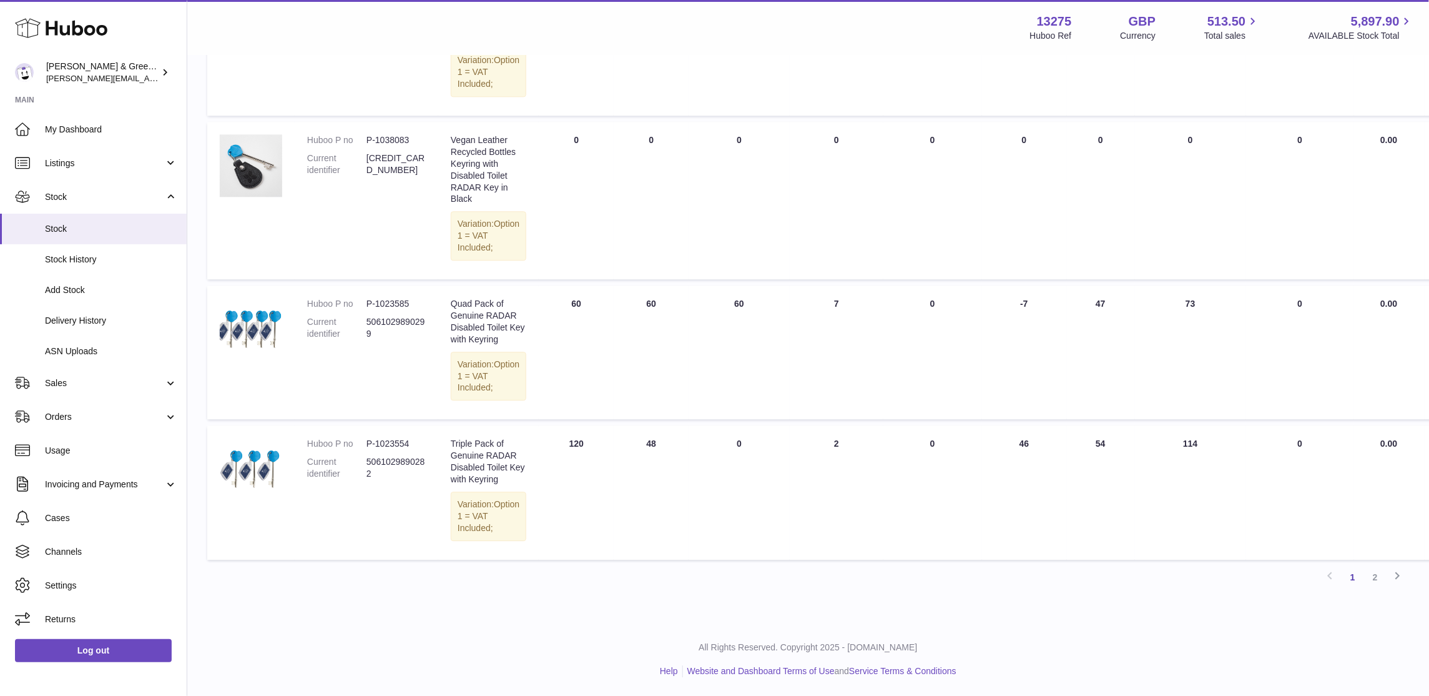
scroll to position [1483, 0]
click at [1381, 588] on link "2" at bounding box center [1375, 577] width 22 height 22
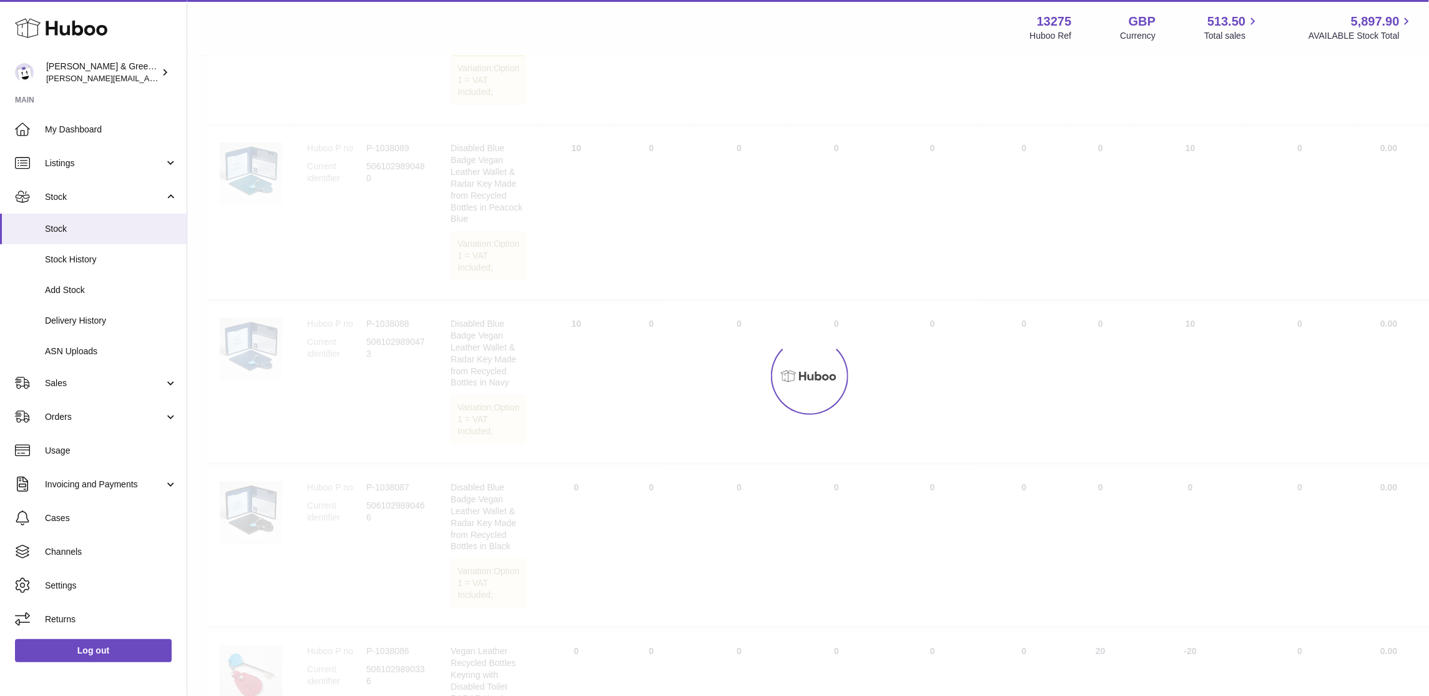
scroll to position [56, 0]
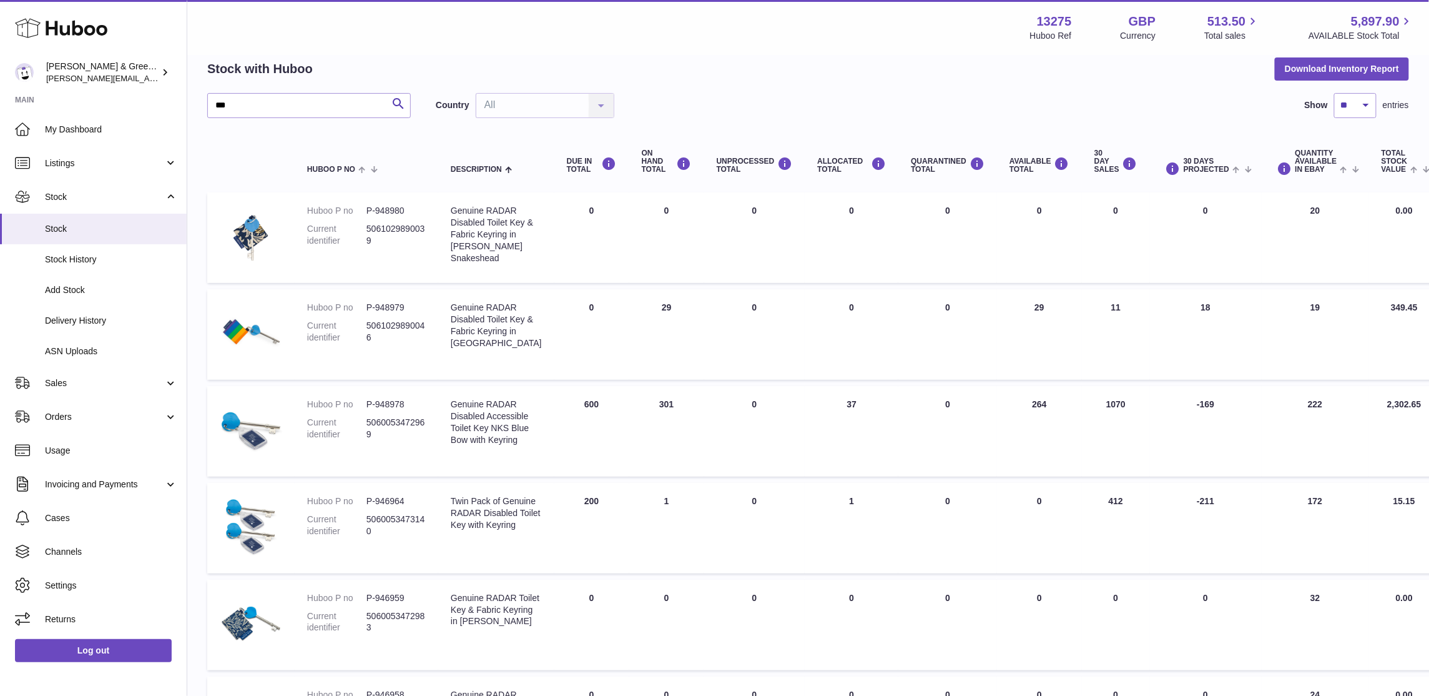
drag, startPoint x: 1276, startPoint y: 209, endPoint x: 1309, endPoint y: 426, distance: 219.2
click at [1309, 426] on tbody "Huboo P no P-948980 Current identifier 5061029890039 Description Genuine RADAR …" at bounding box center [857, 575] width 1301 height 767
click at [1309, 426] on td "Quantity Available in eBay 222" at bounding box center [1315, 431] width 107 height 91
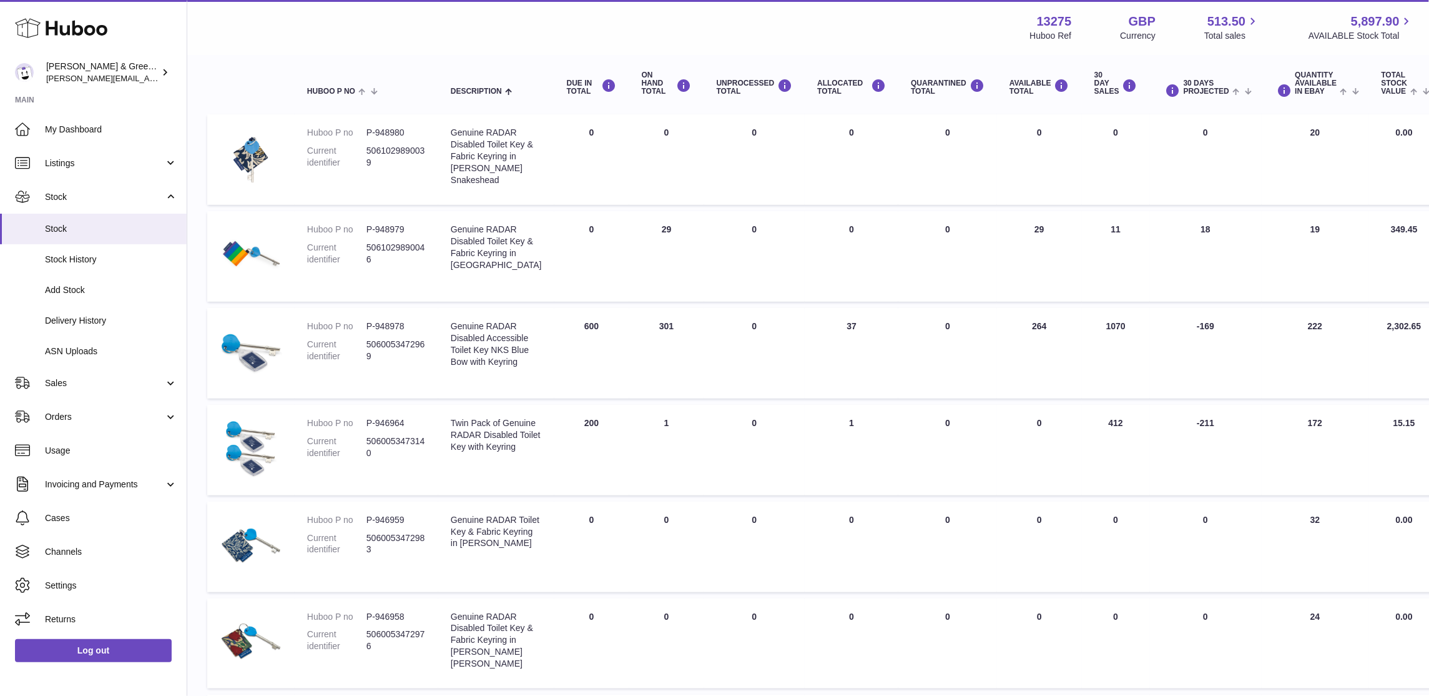
click at [1286, 342] on td "Quantity Available in eBay 222" at bounding box center [1315, 353] width 107 height 91
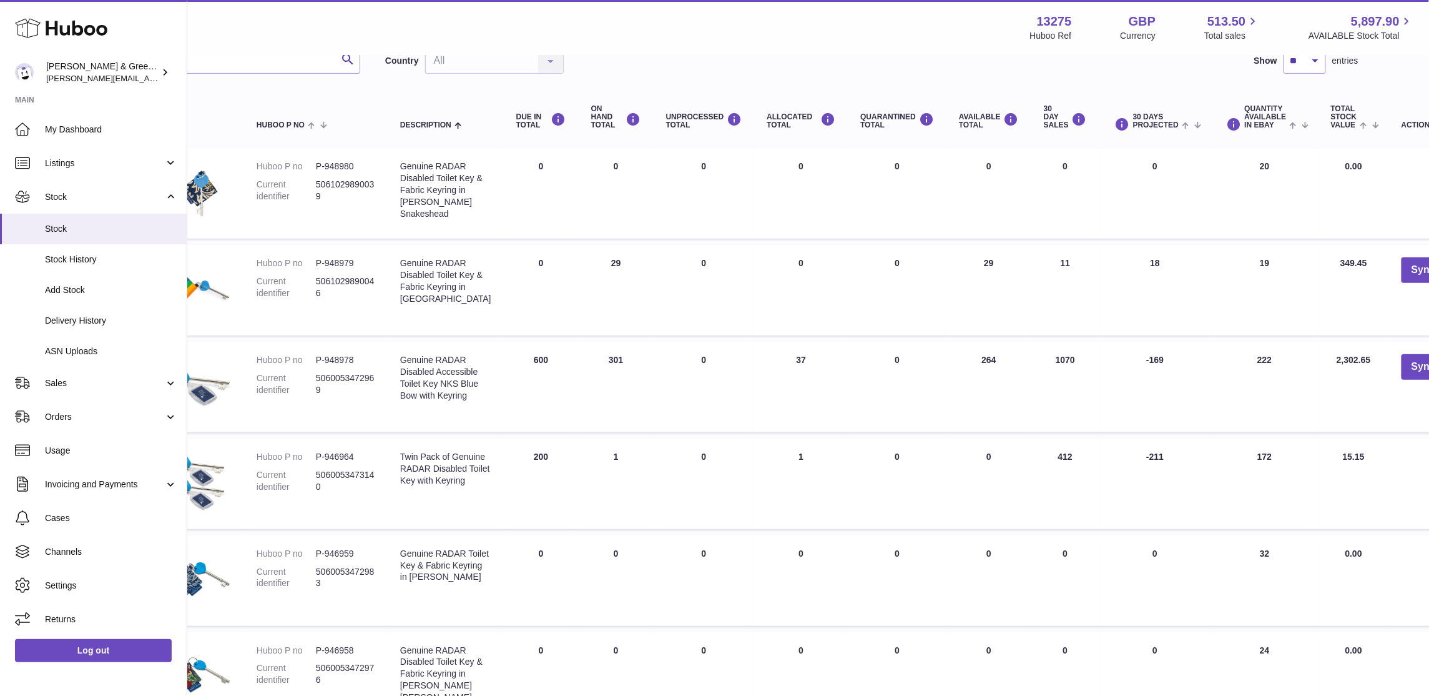
scroll to position [78, 51]
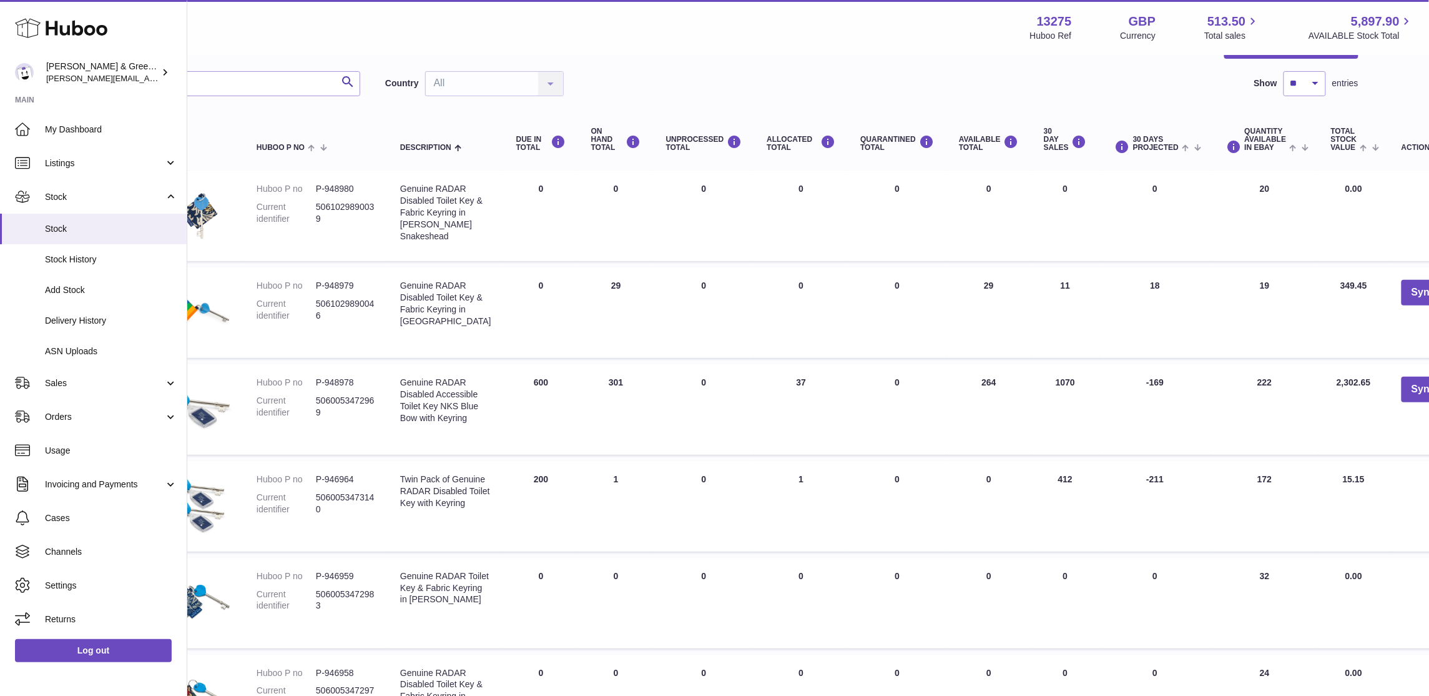
click at [1211, 455] on td "Quantity Available in eBay 222" at bounding box center [1264, 409] width 107 height 91
